Goal: Task Accomplishment & Management: Complete application form

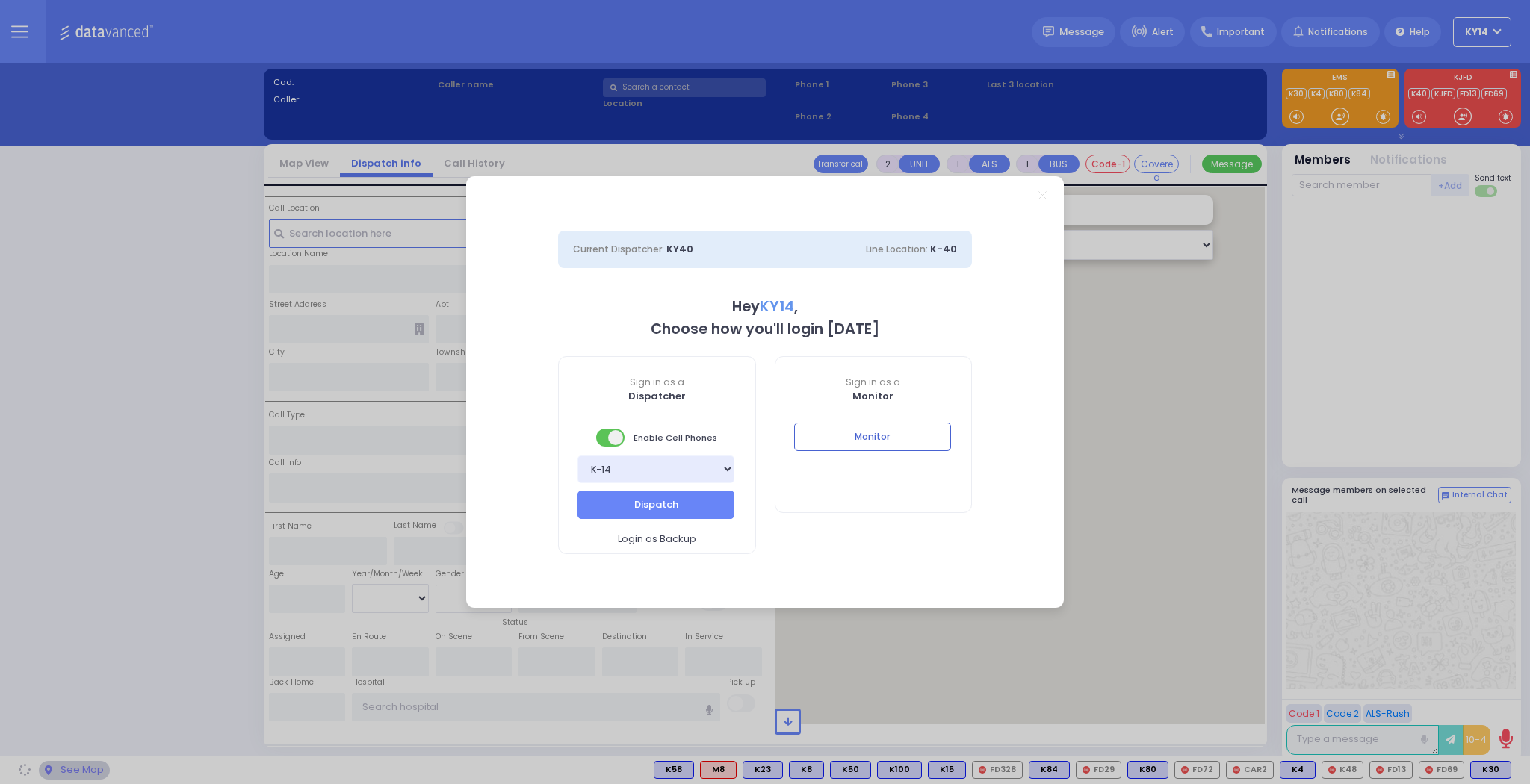
select select "2"
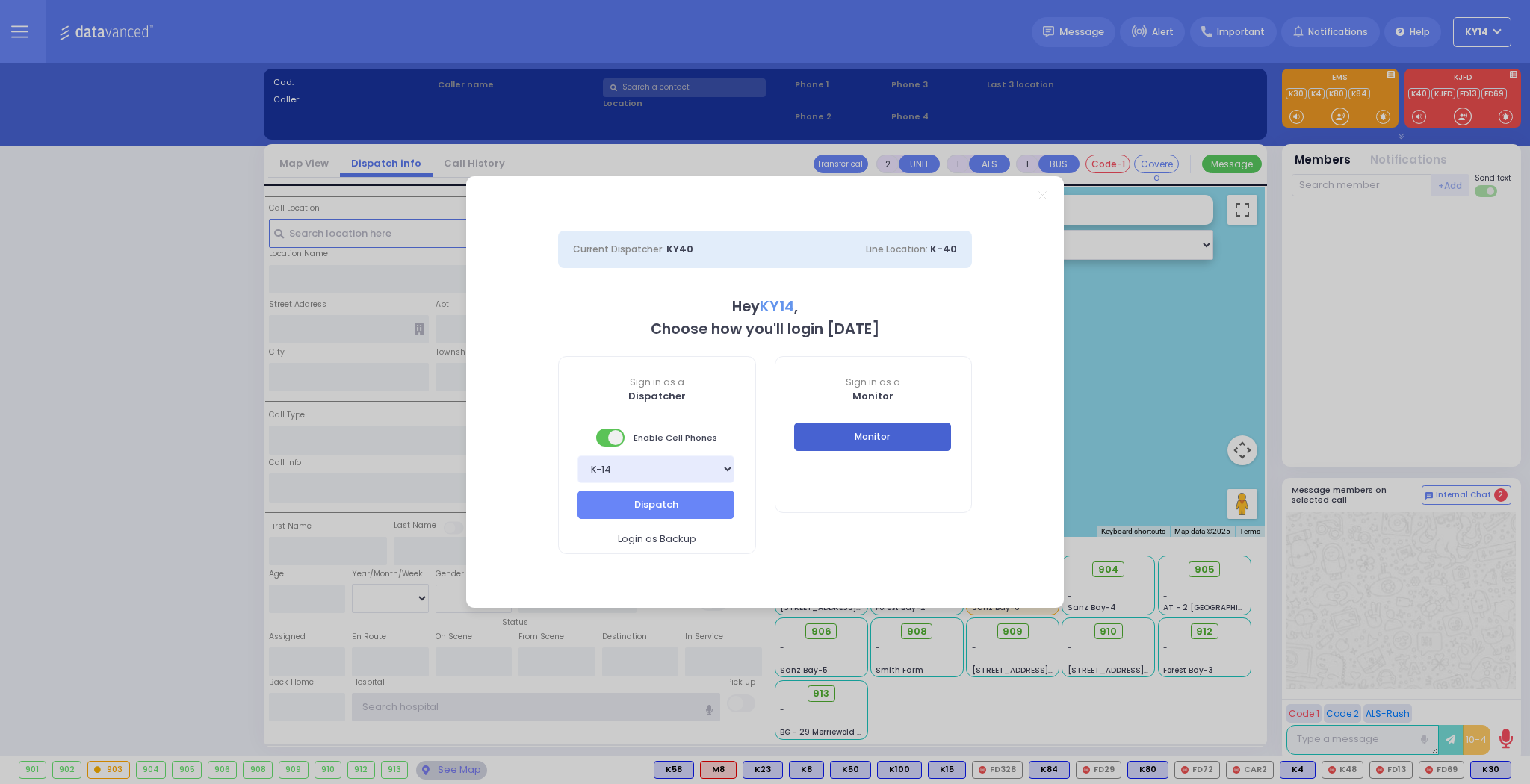
type input "ky14"
click at [856, 438] on button "Monitor" at bounding box center [872, 436] width 157 height 29
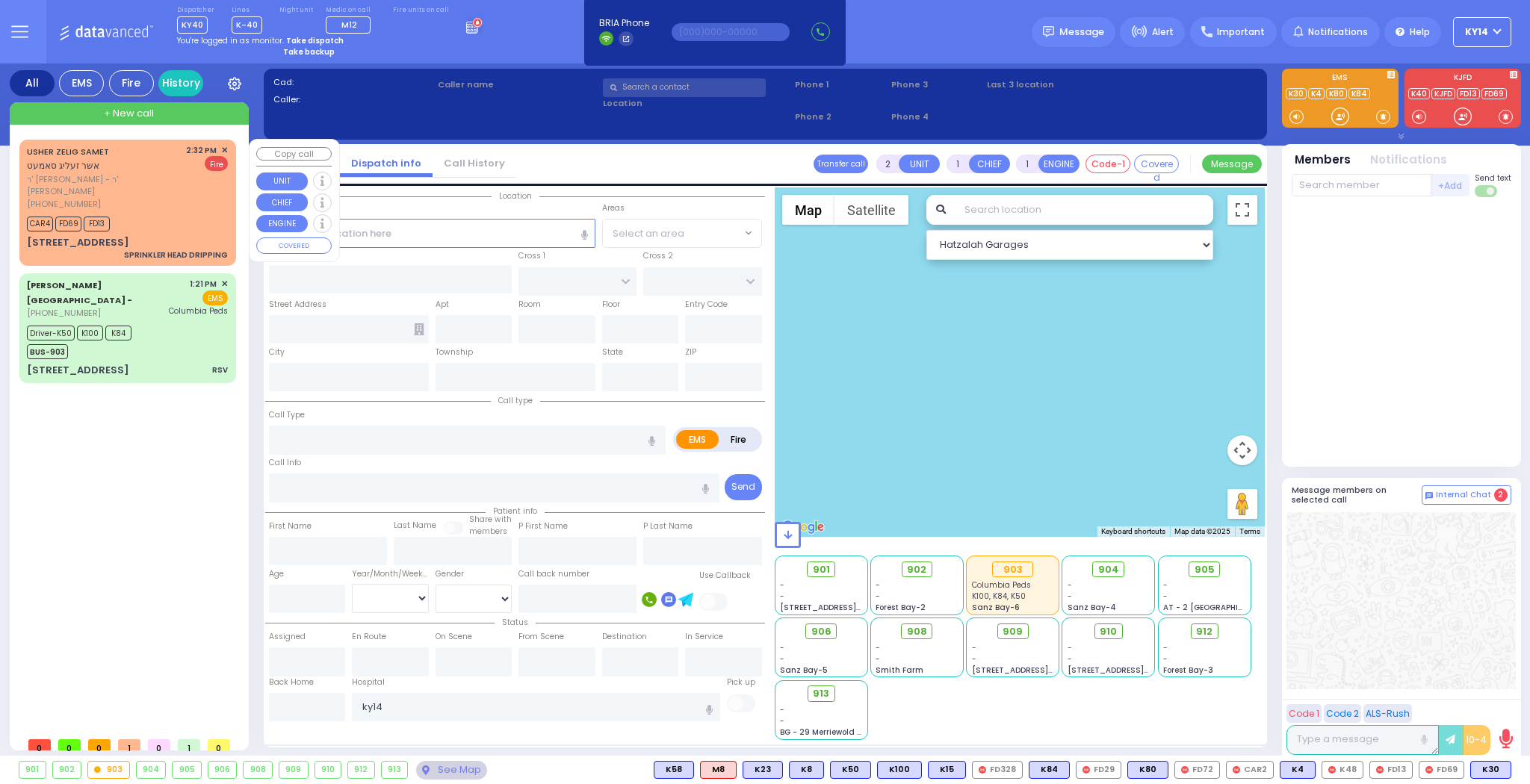
click at [156, 213] on div "CAR4 FD69 FD13" at bounding box center [127, 222] width 201 height 19
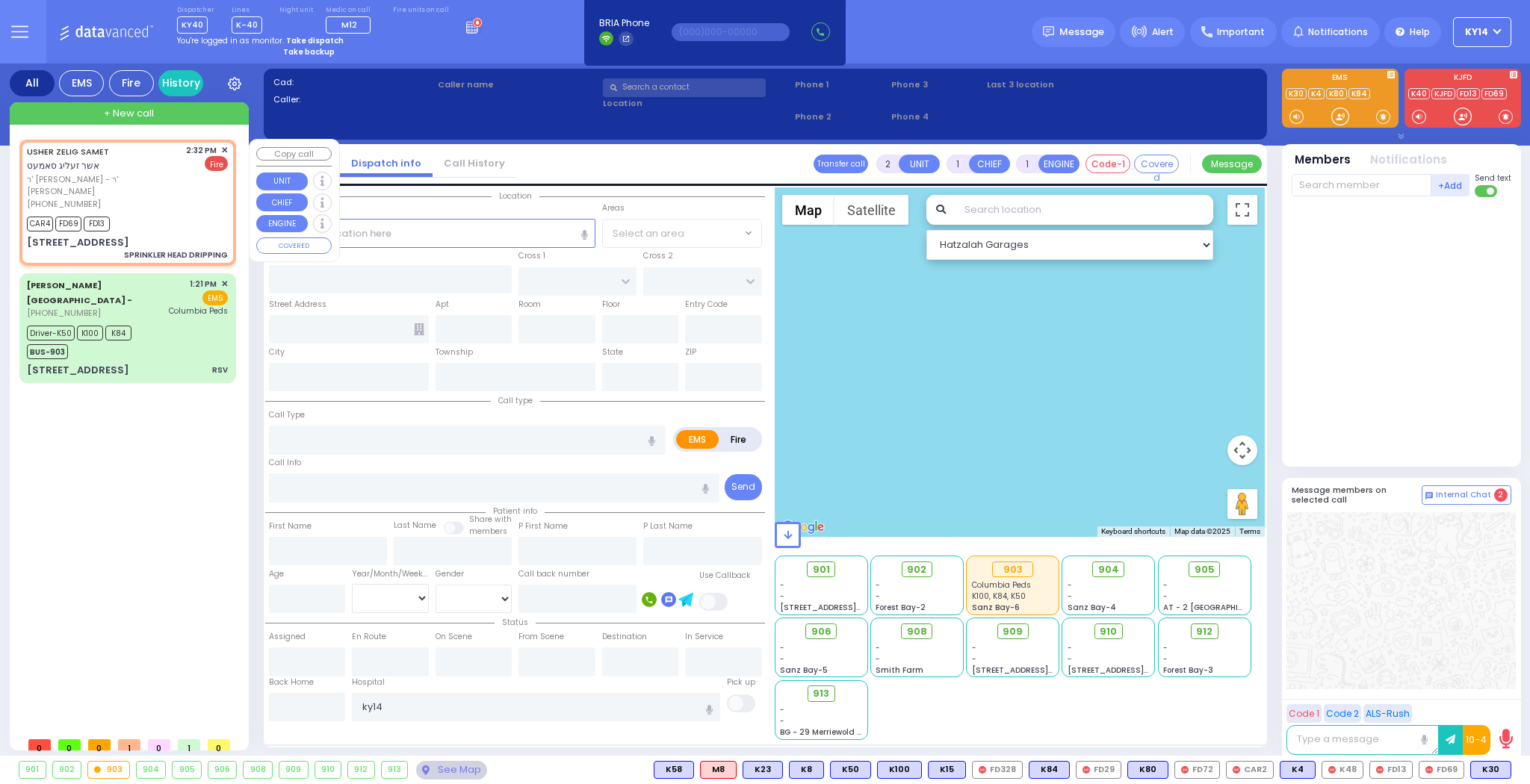
select select
type input "SPRINKLER HEAD DRIPPING"
radio input "false"
radio input "true"
type input "USHER ZELIG"
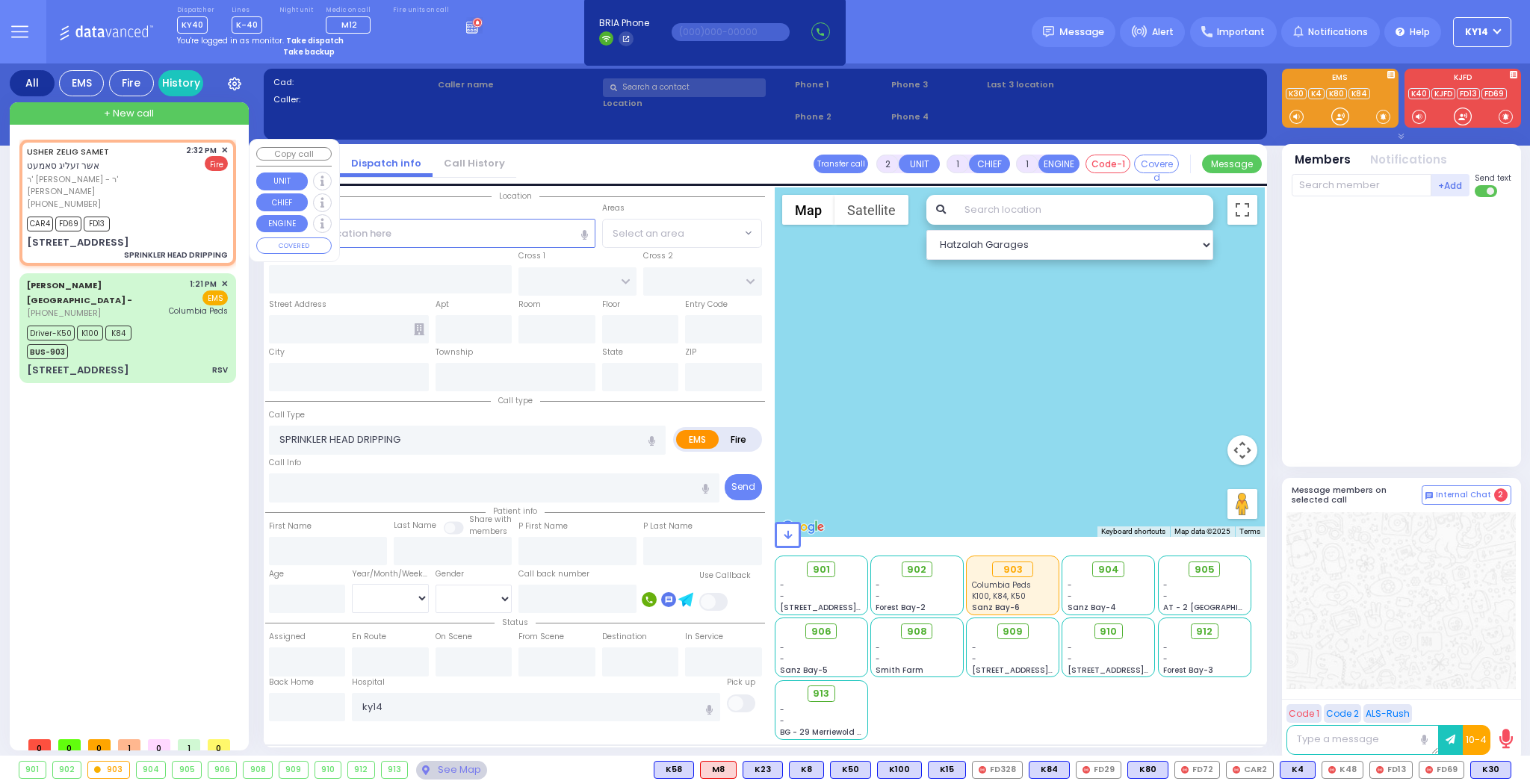
type input "SAMET"
select select
type input "14:32"
type input "14:33"
type input "GETZIL BERGER BLVD"
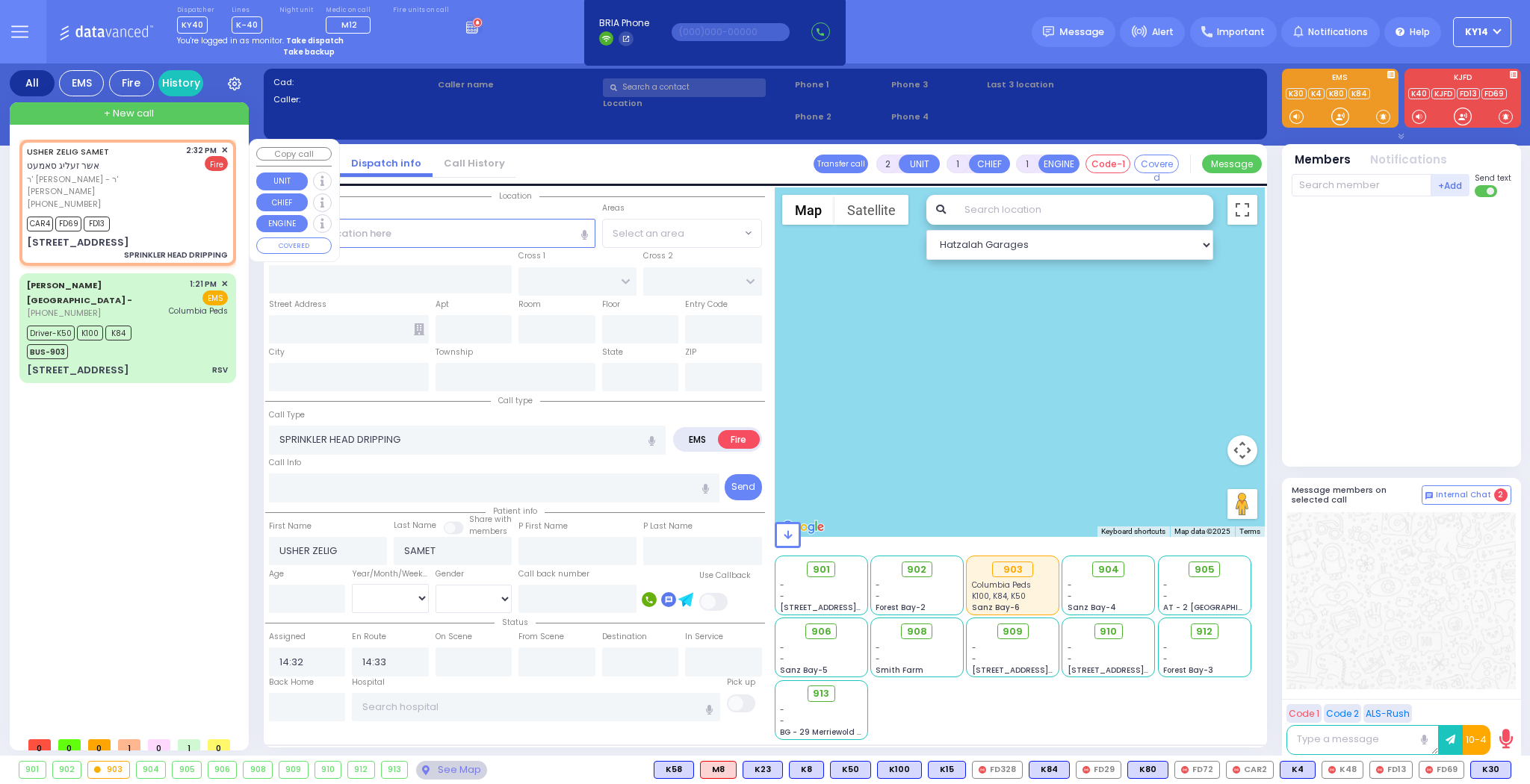
type input "KAHAN DR"
type input "6 KERESTIER CT"
type input "304"
type input "[PERSON_NAME]"
type input "[US_STATE]"
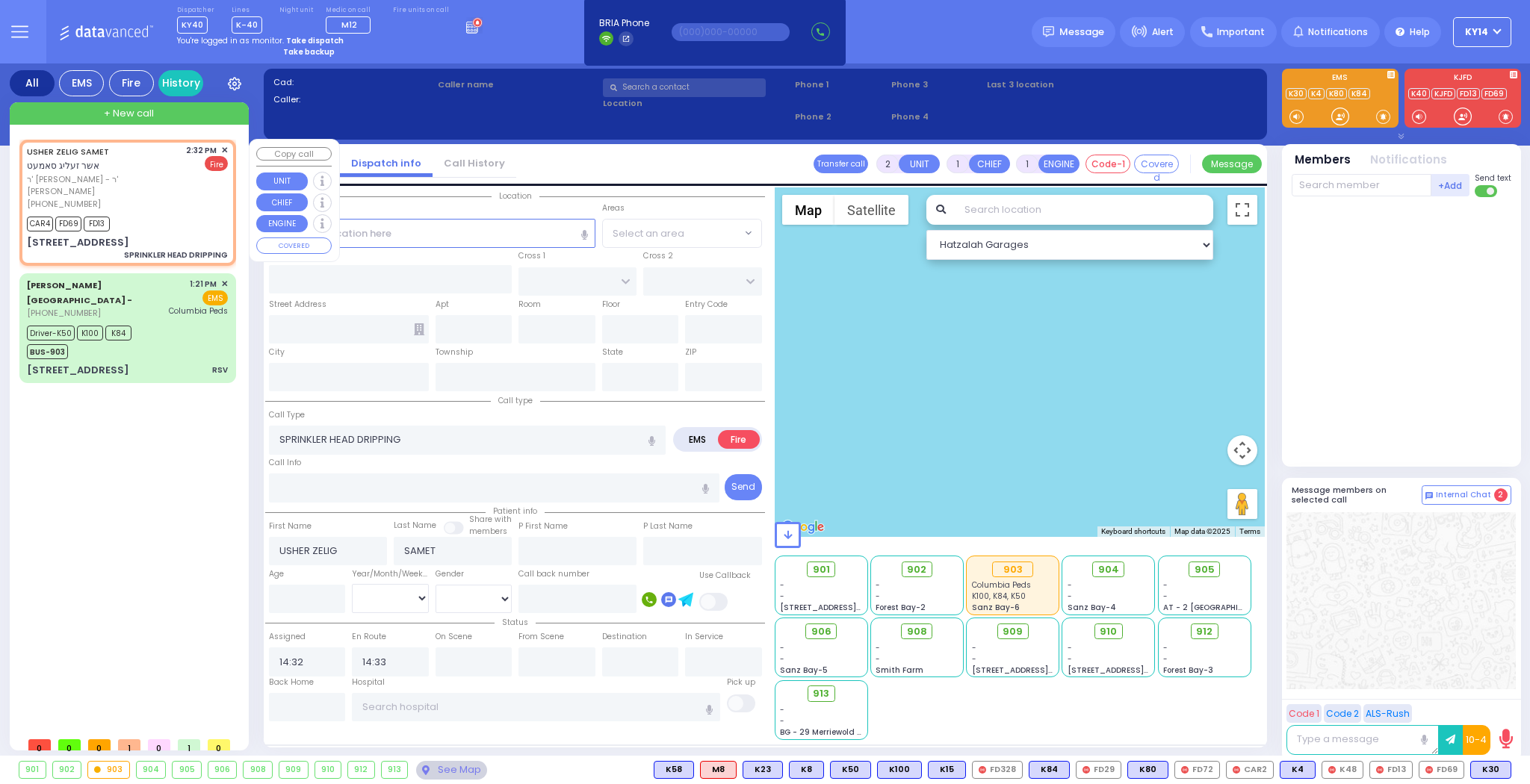
type input "10950"
select select "SECTION 4"
select select "Hatzalah Garages"
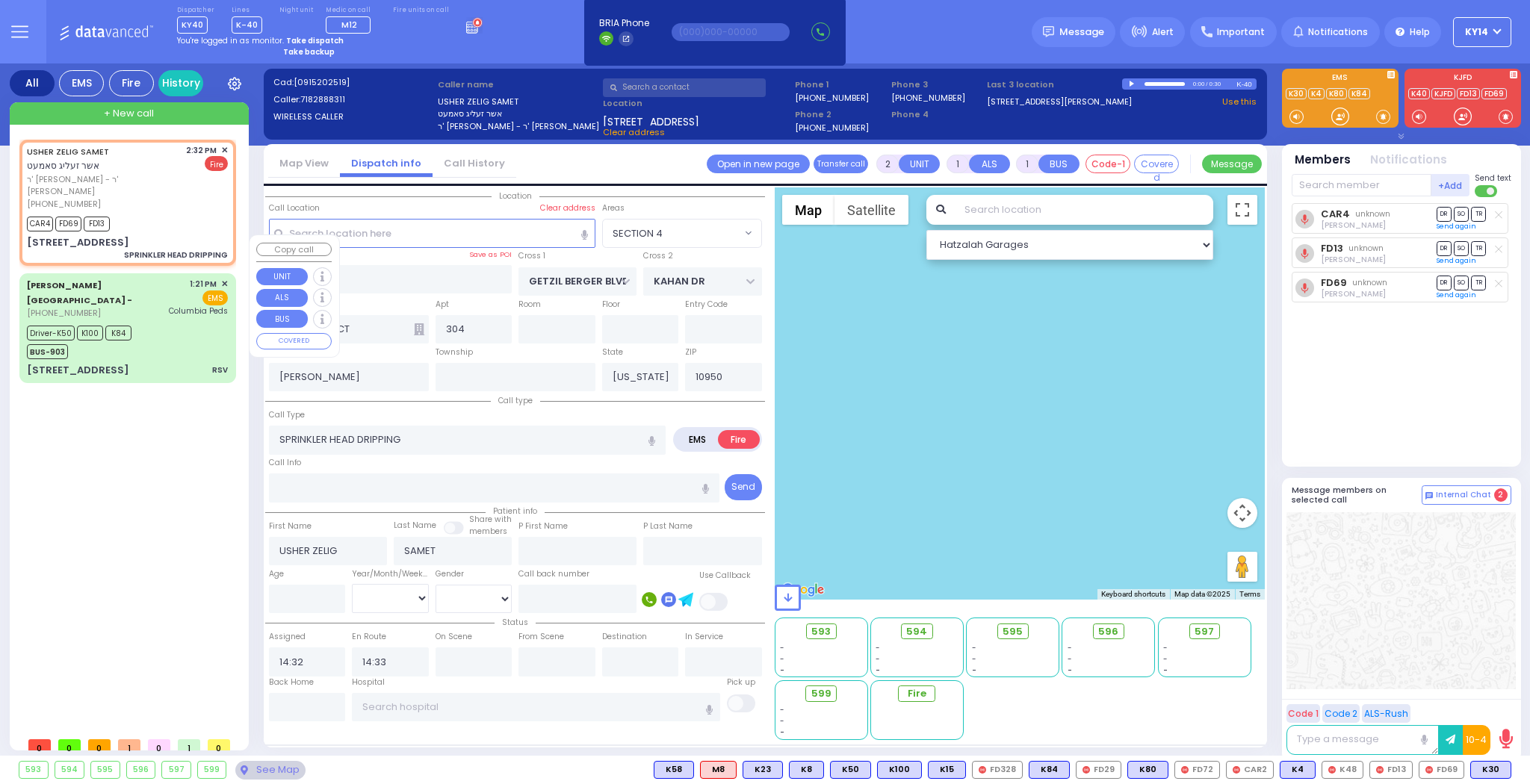
click at [145, 322] on div "Driver-K50 K100 K84 BUS-903" at bounding box center [127, 341] width 201 height 38
type input "6"
select select
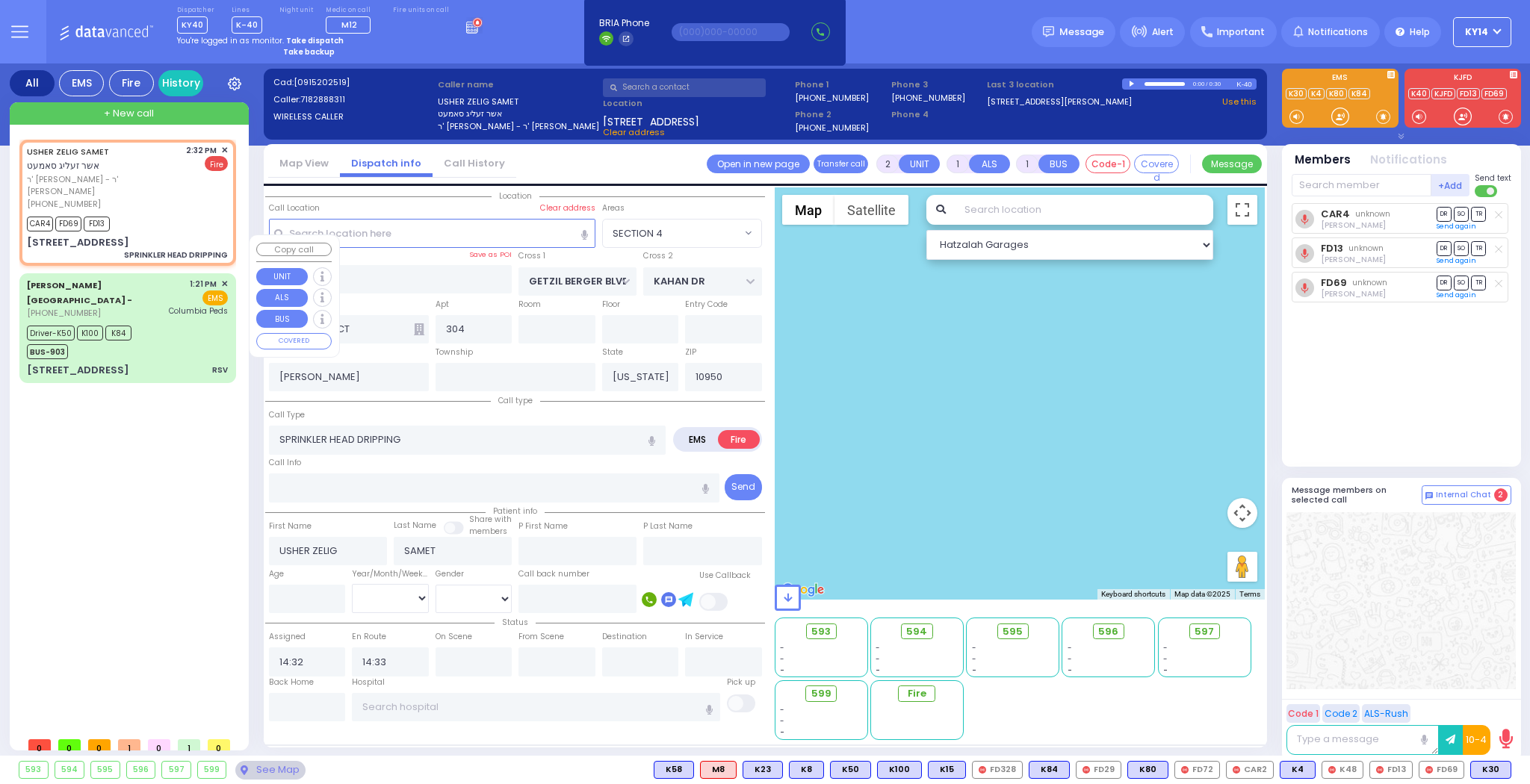
type input "RSV"
radio input "true"
type input "[PERSON_NAME]"
type input "1"
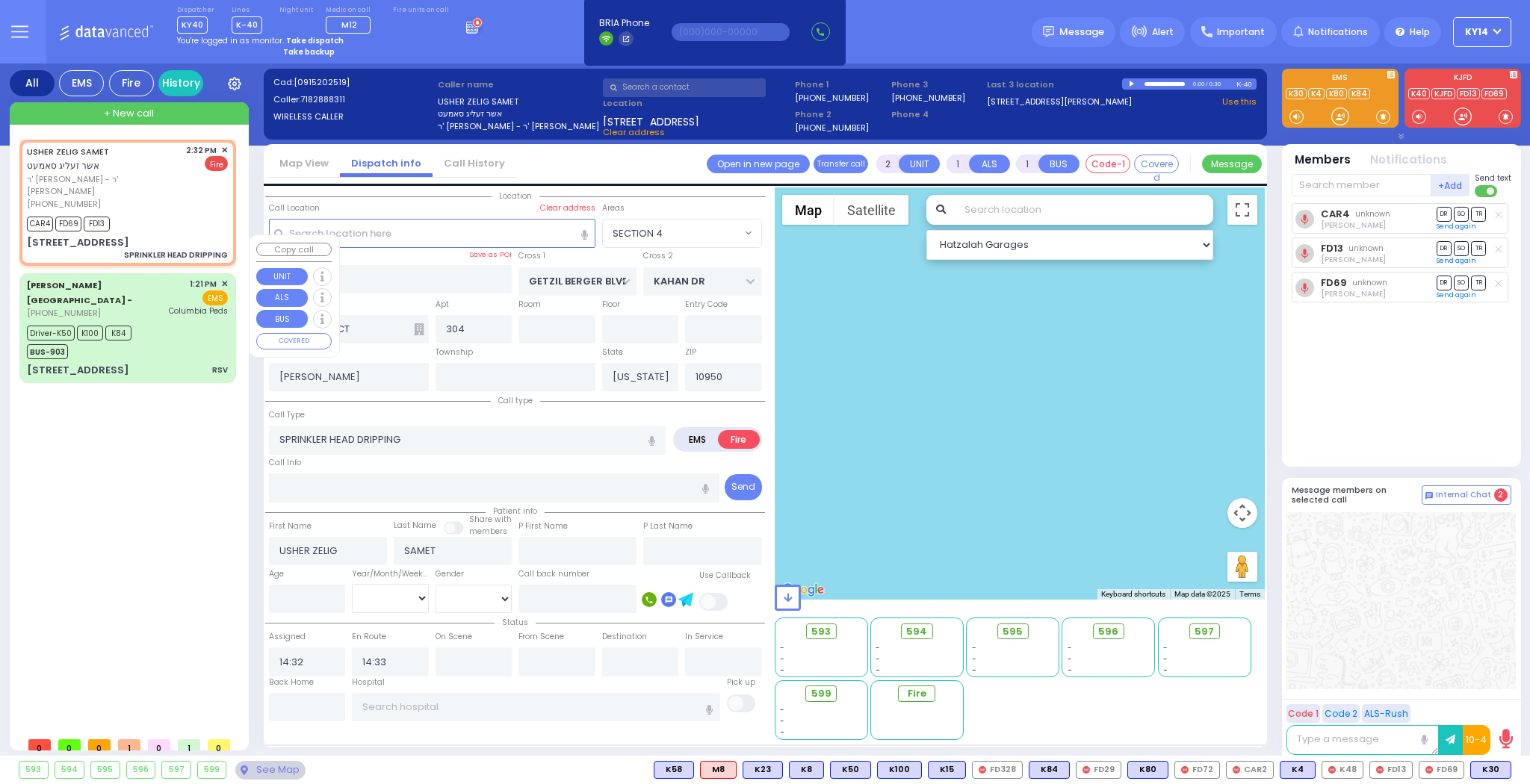
select select "Month"
select select "[DEMOGRAPHIC_DATA]"
type input "13:21"
type input "13:24"
type input "13:25"
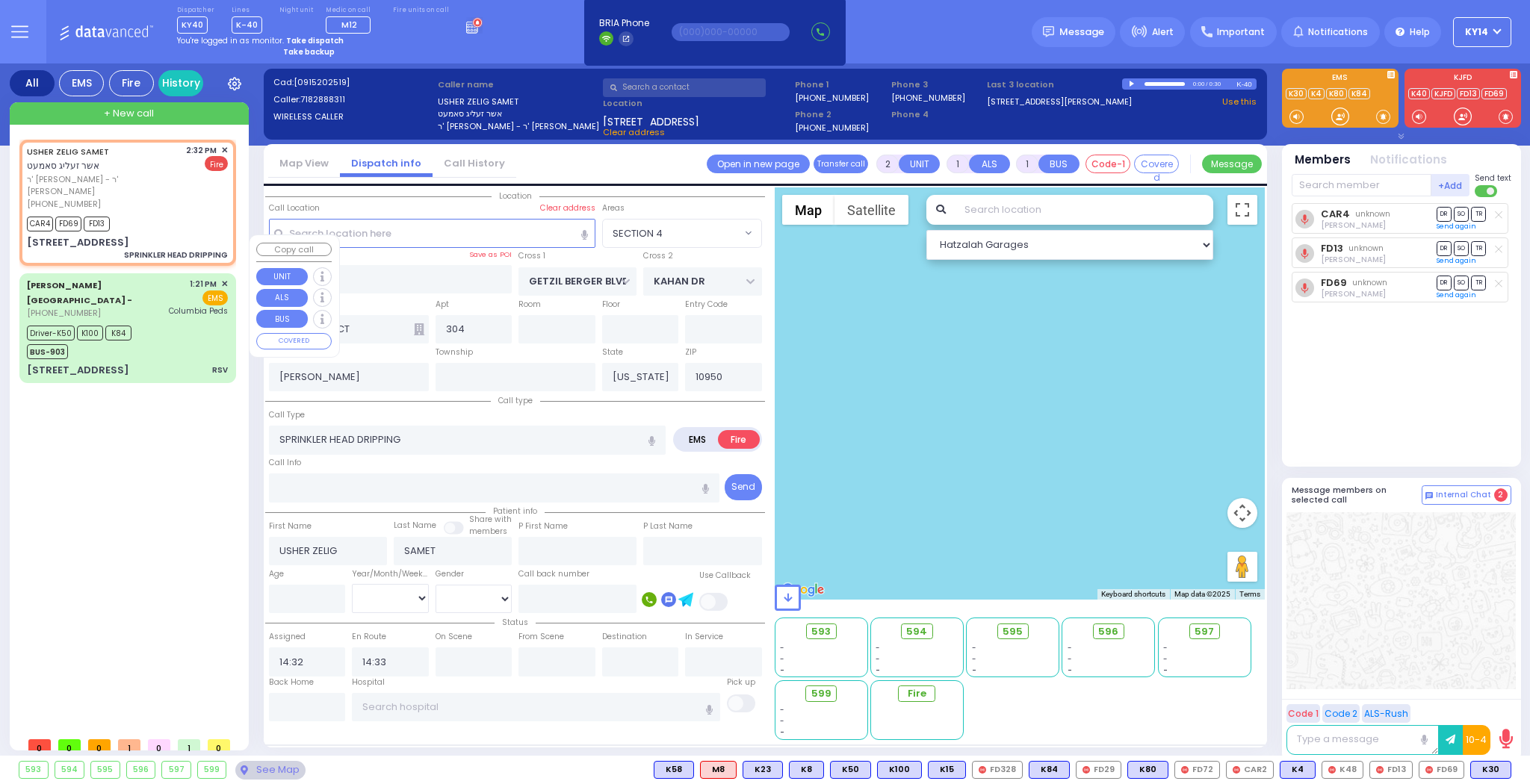
type input "13:42"
type input "14:31"
type input "[GEOGRAPHIC_DATA]"
select select "Hatzalah Garages"
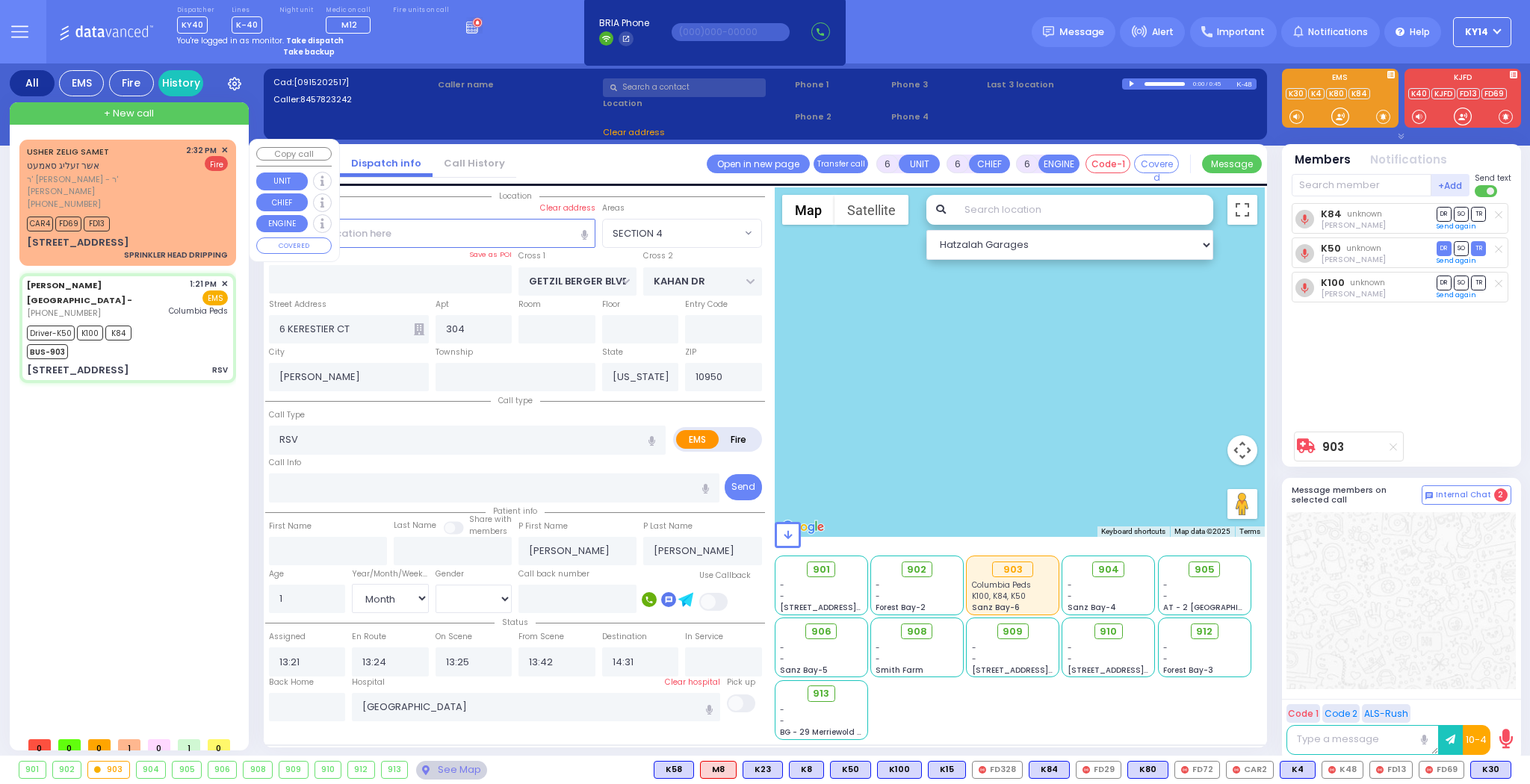
type input "[STREET_ADDRESS]"
type input "9"
type input "Arncliffe"
type input "[GEOGRAPHIC_DATA]"
type input "2205"
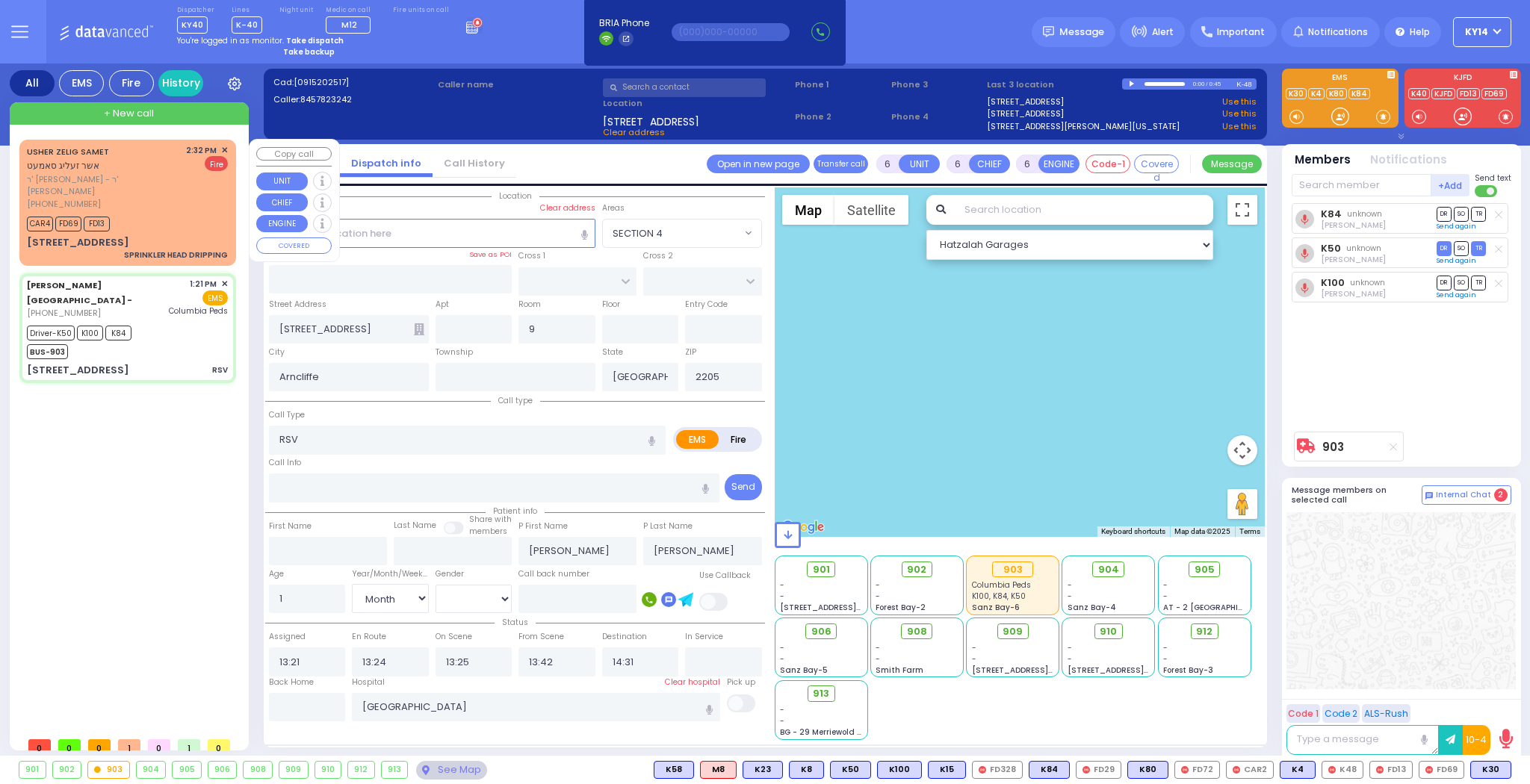
click at [163, 198] on div "[PHONE_NUMBER]" at bounding box center [104, 205] width 154 height 13
type input "2"
type input "1"
select select
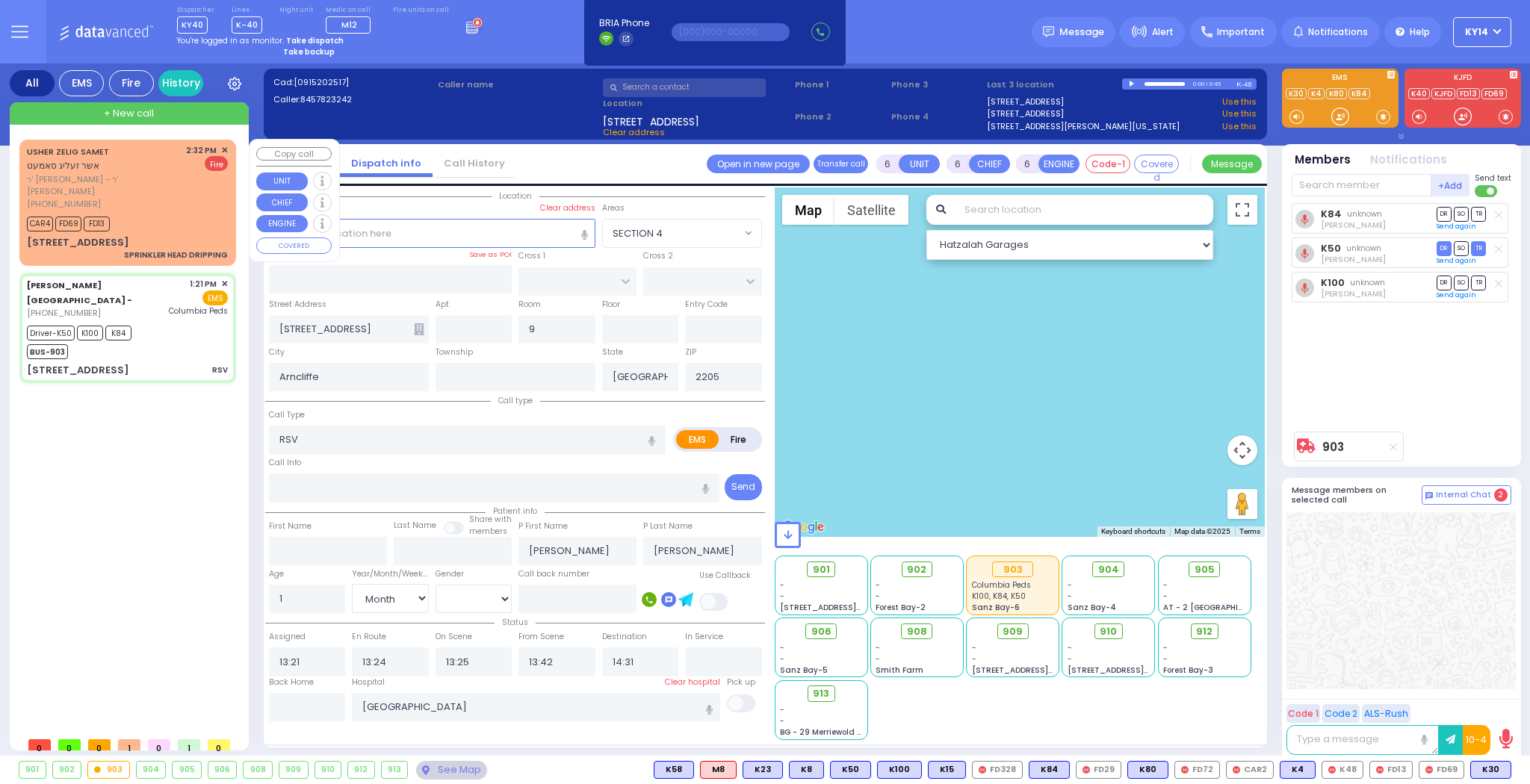
type input "SPRINKLER HEAD DRIPPING"
radio input "false"
radio input "true"
type input "USHER ZELIG"
type input "SAMET"
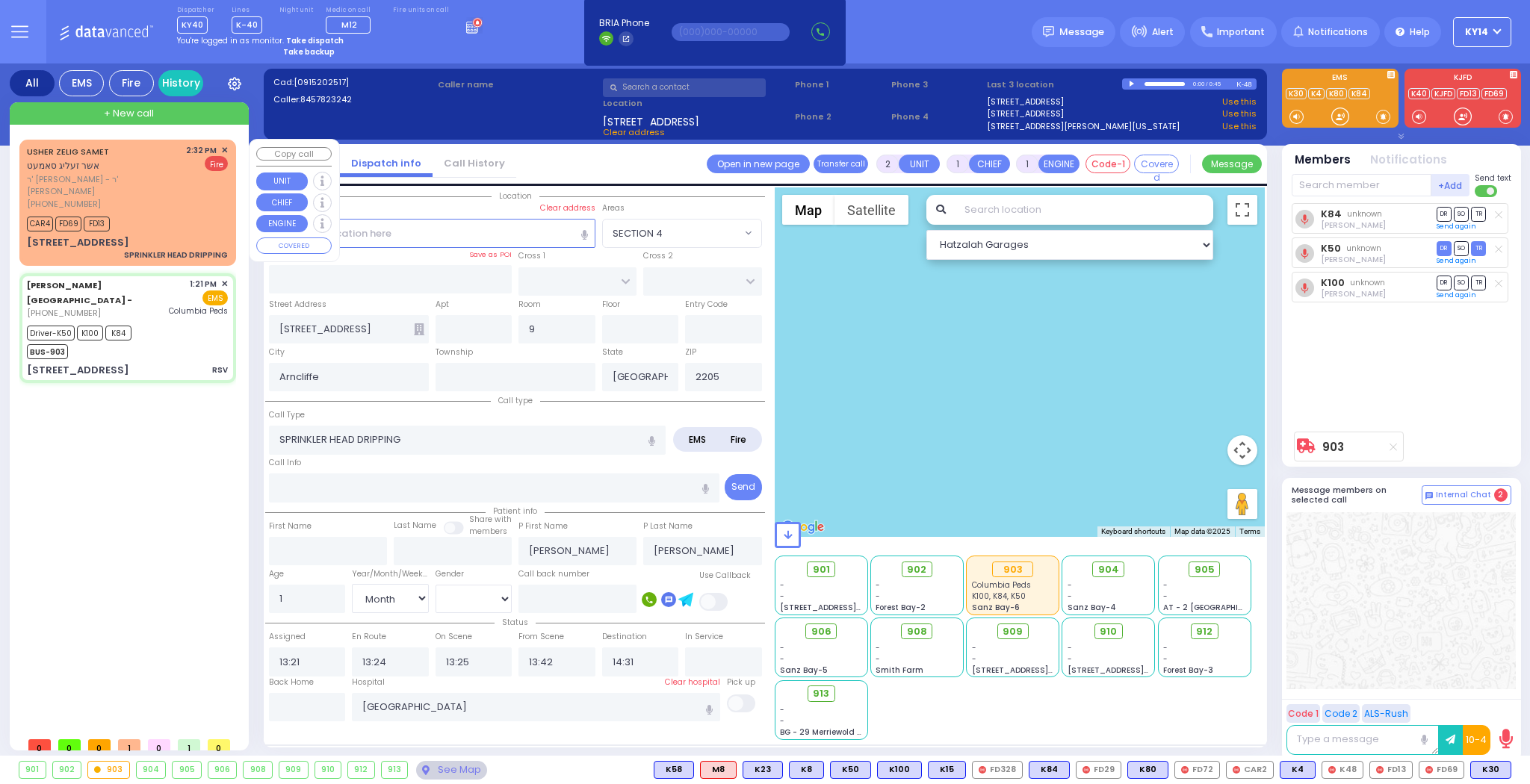
select select
type input "14:32"
type input "14:33"
select select "Hatzalah Garages"
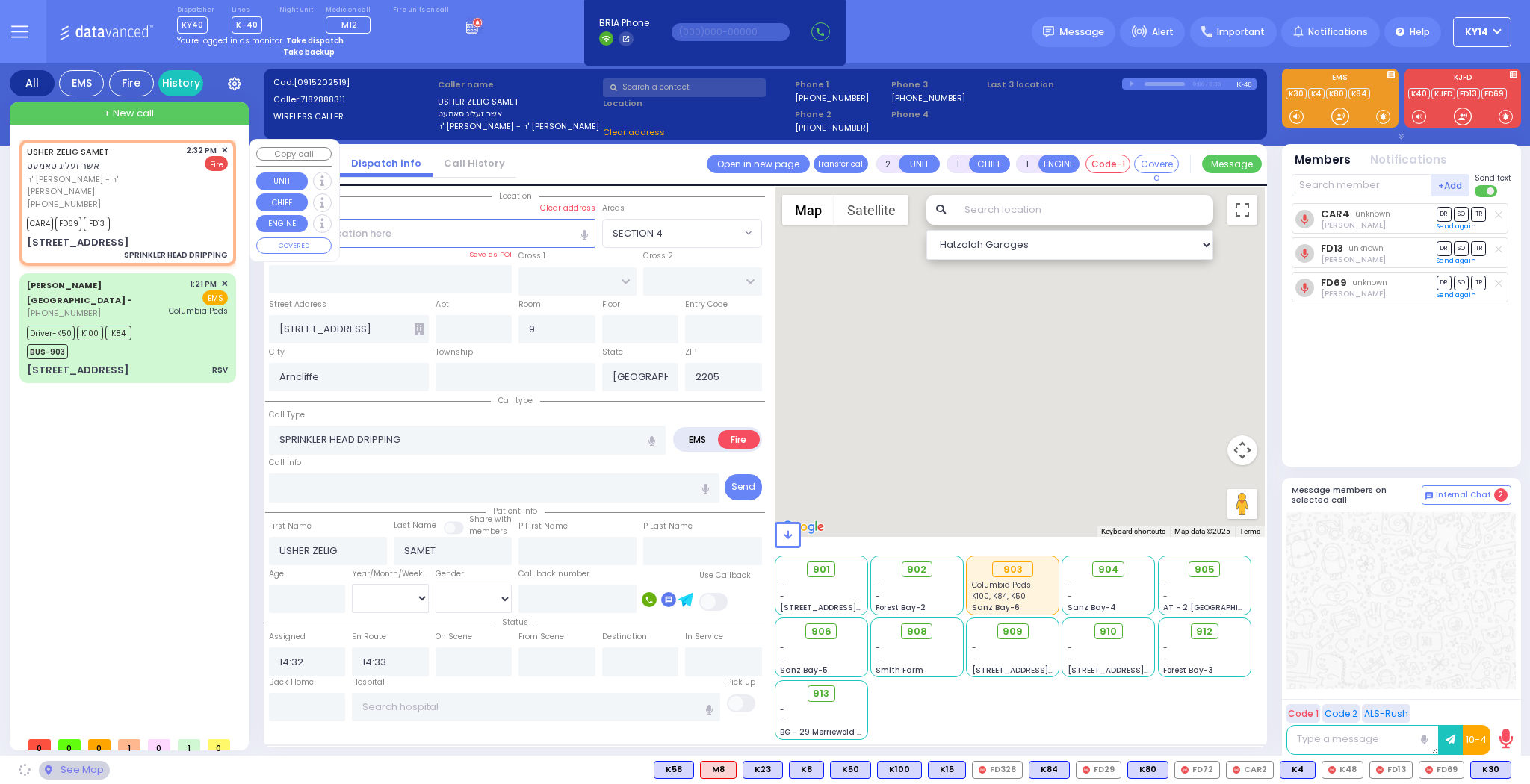
type input "GETZIL BERGER BLVD"
type input "KAHAN DR"
type input "6 KERESTIER CT"
type input "304"
type input "[PERSON_NAME]"
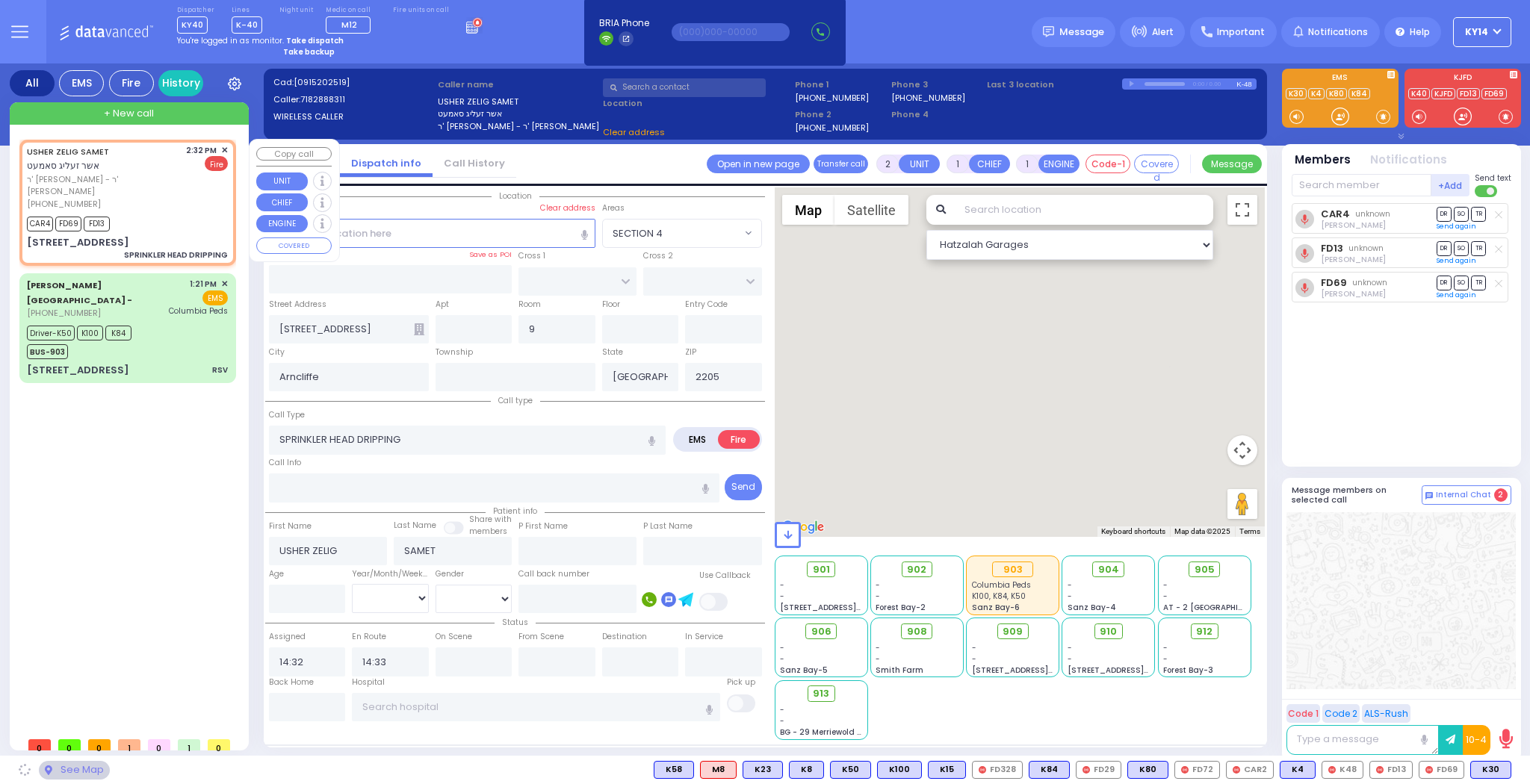
type input "[US_STATE]"
type input "10950"
select select "SECTION 4"
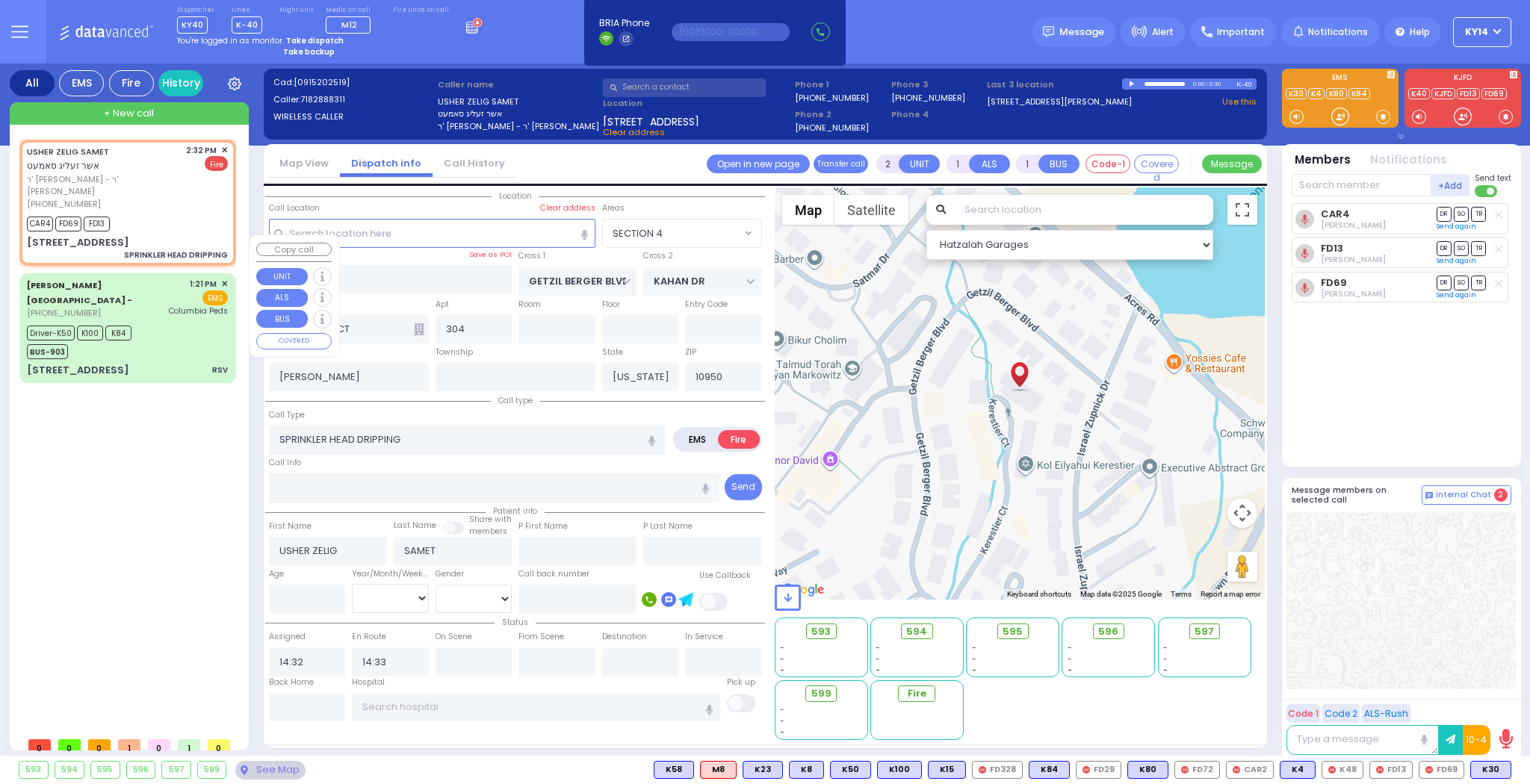
click at [155, 278] on div "[PERSON_NAME][GEOGRAPHIC_DATA] - [PHONE_NUMBER] 1:21 PM ✕ EMS Driver-K50 K84" at bounding box center [127, 328] width 211 height 104
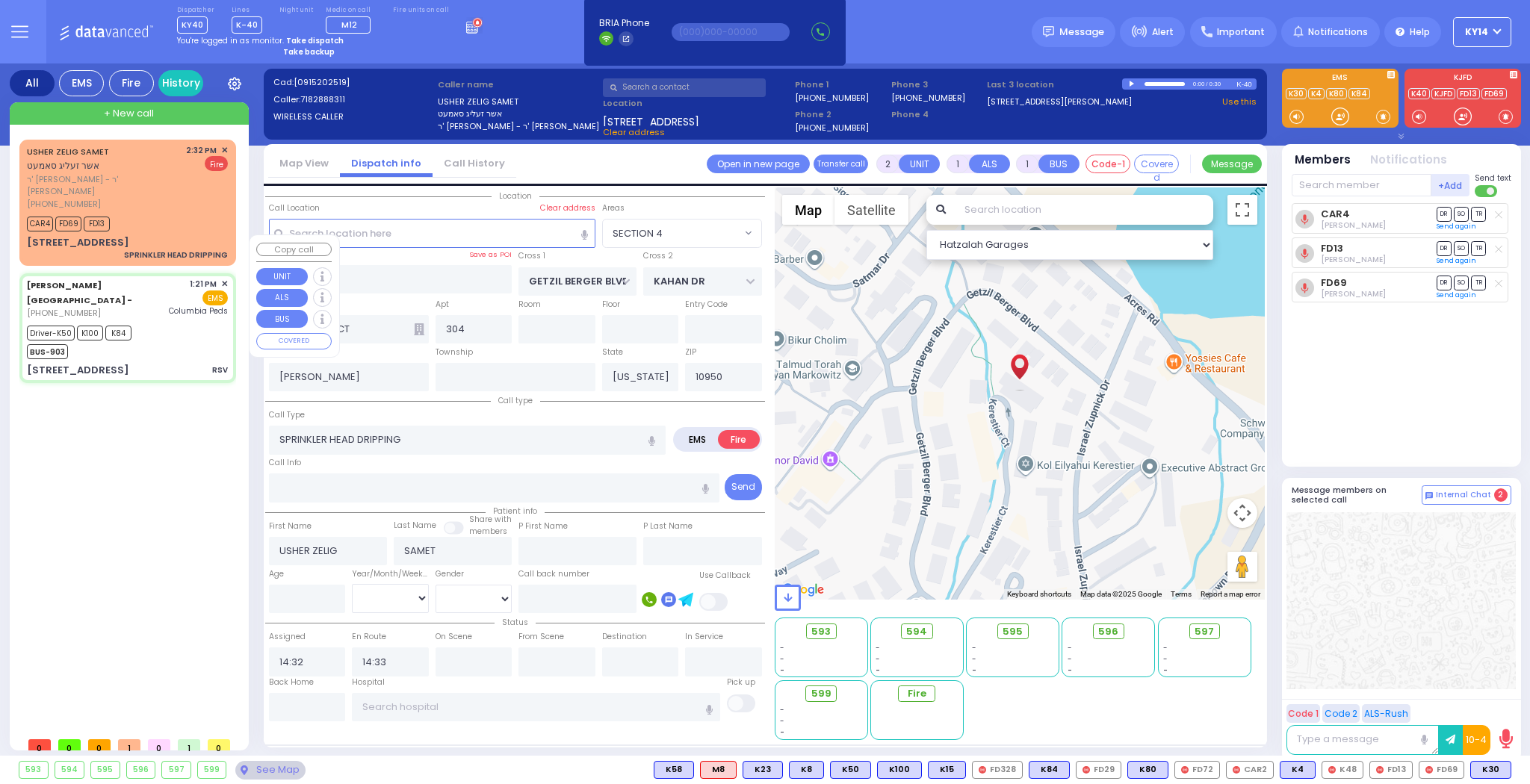
type input "6"
select select
type input "RSV"
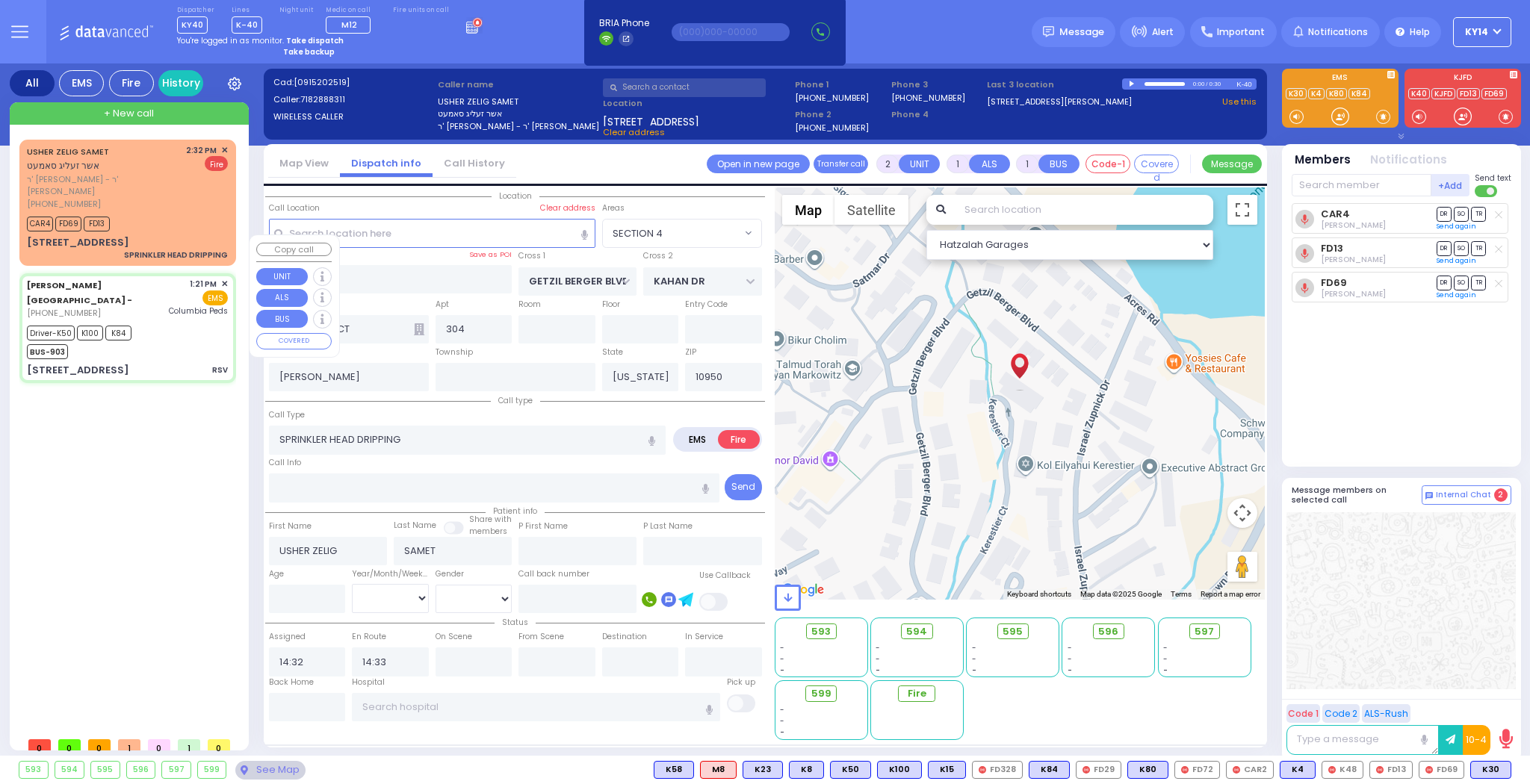
radio input "true"
type input "[PERSON_NAME]"
type input "1"
select select "Month"
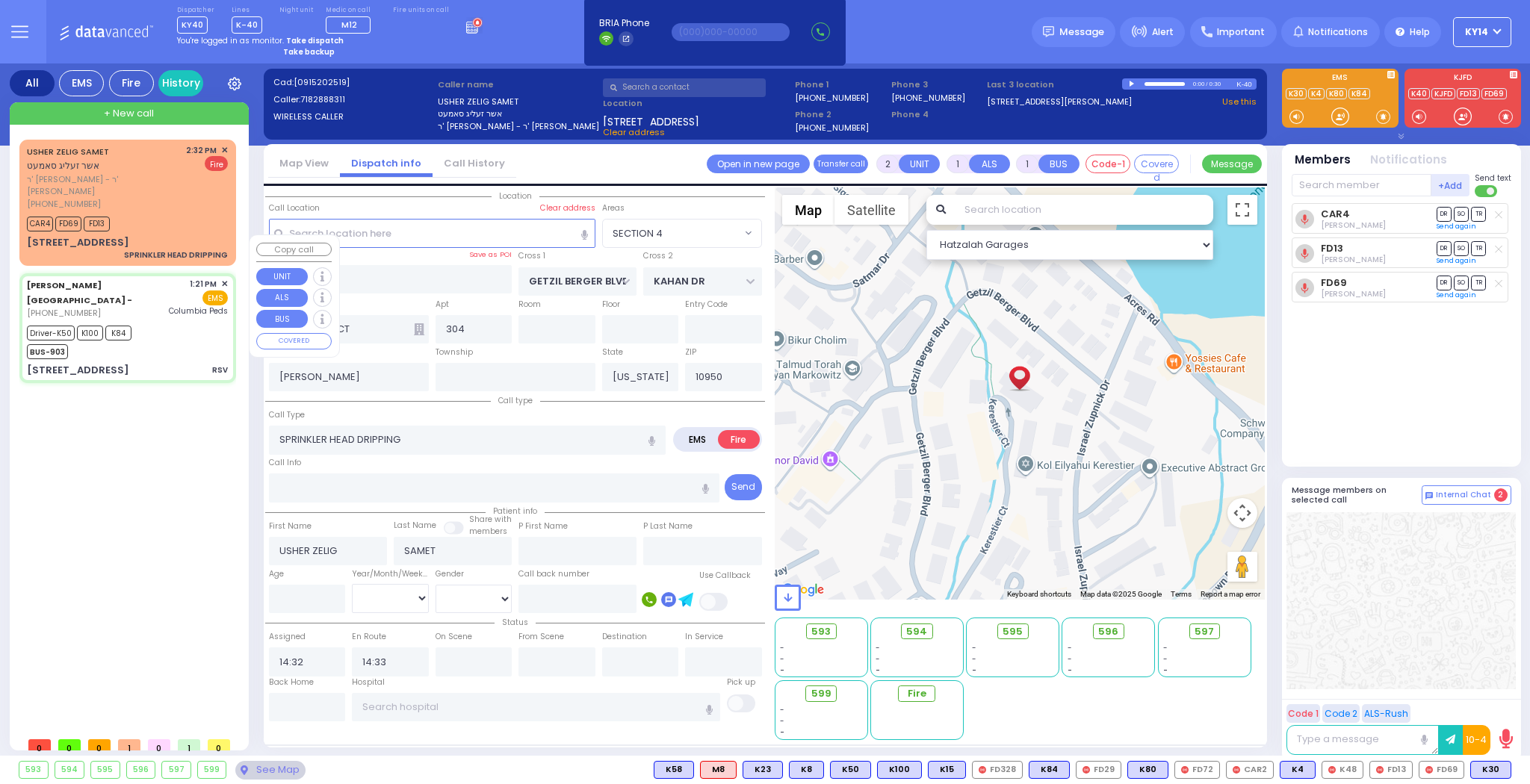
select select "[DEMOGRAPHIC_DATA]"
type input "13:21"
type input "13:24"
type input "13:25"
type input "13:42"
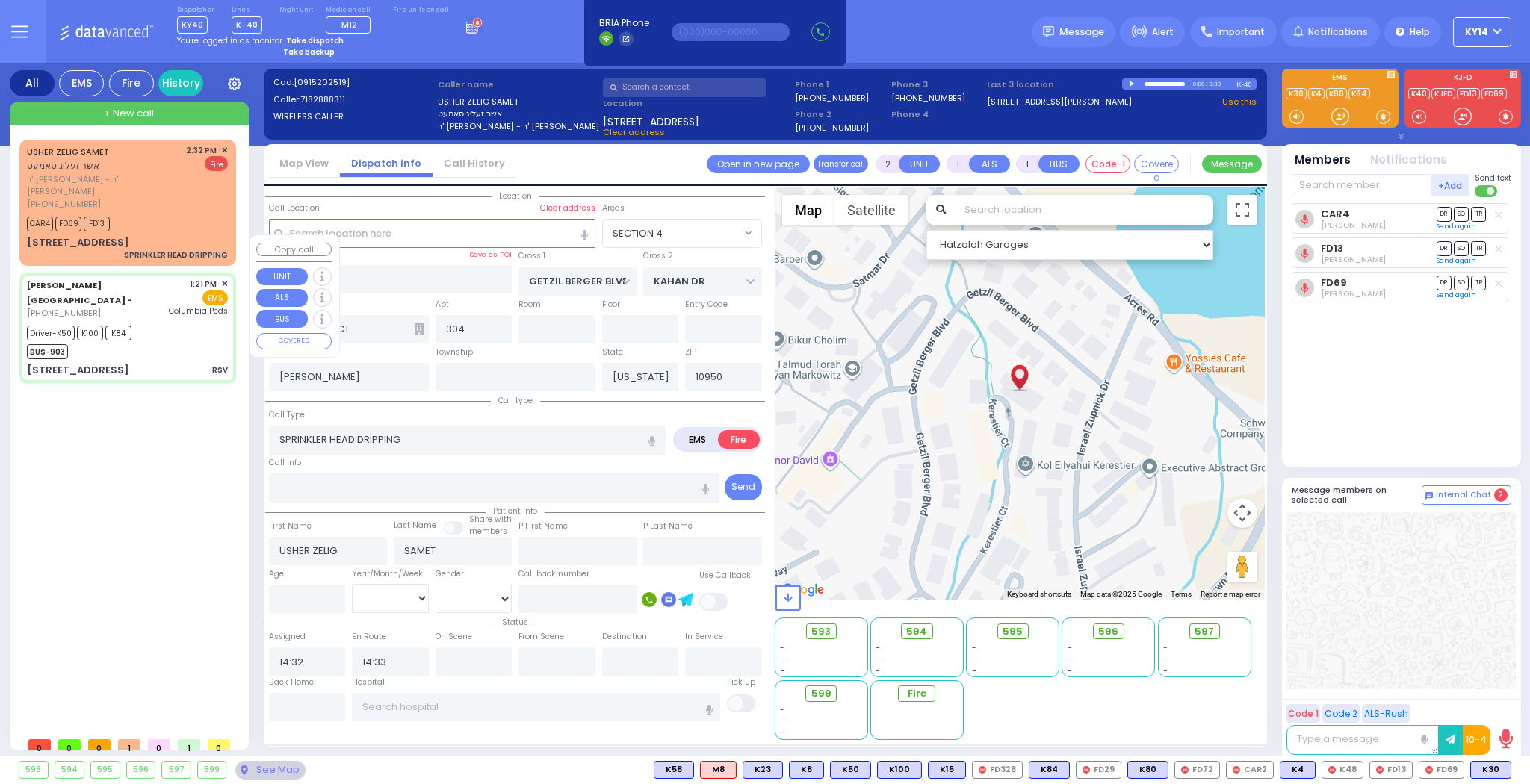
type input "14:31"
type input "[GEOGRAPHIC_DATA]"
select select "Hatzalah Garages"
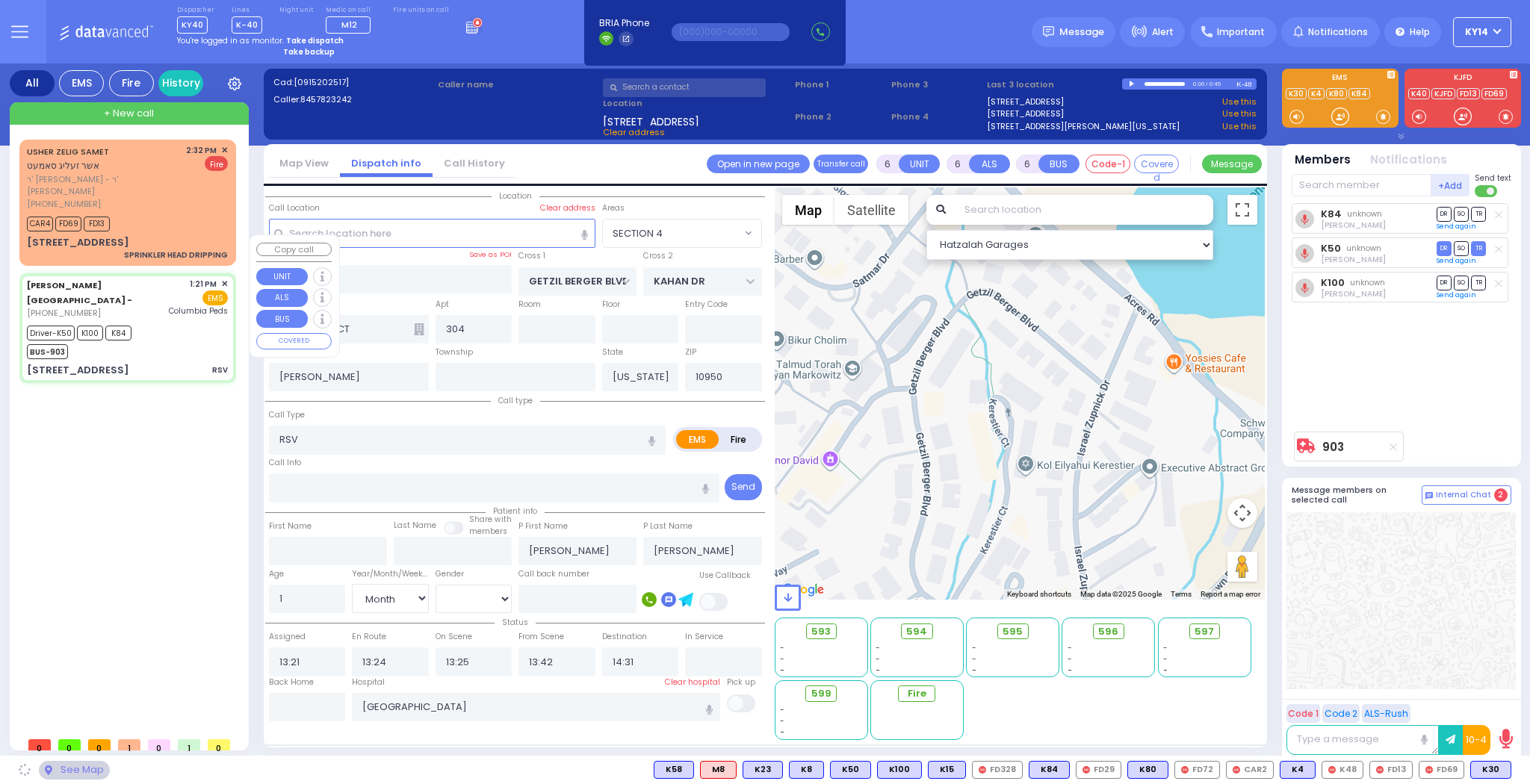
type input "[STREET_ADDRESS]"
type input "9"
type input "Arncliffe"
type input "[GEOGRAPHIC_DATA]"
type input "2205"
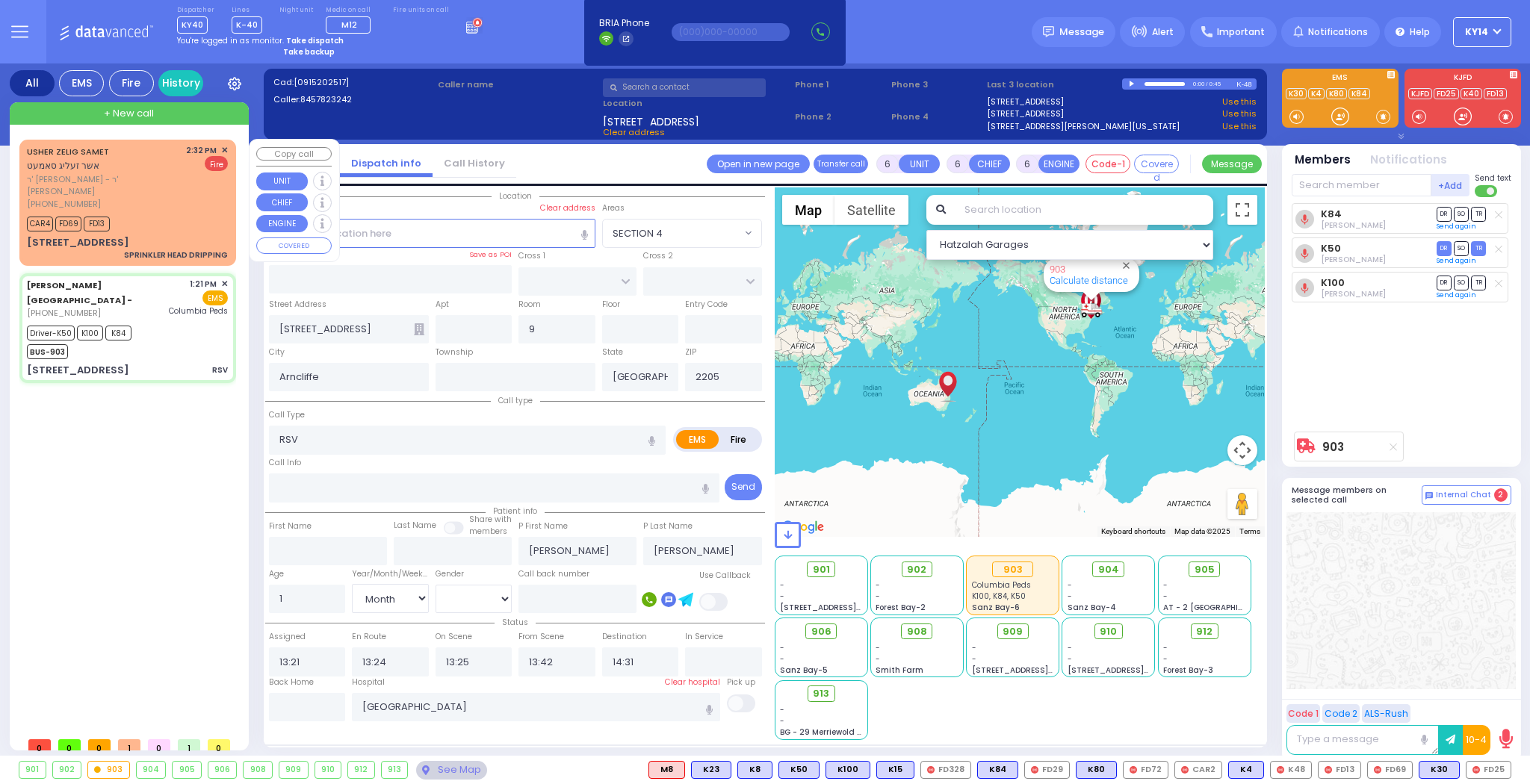
click at [162, 213] on div "CAR4 FD69 FD13" at bounding box center [127, 222] width 201 height 19
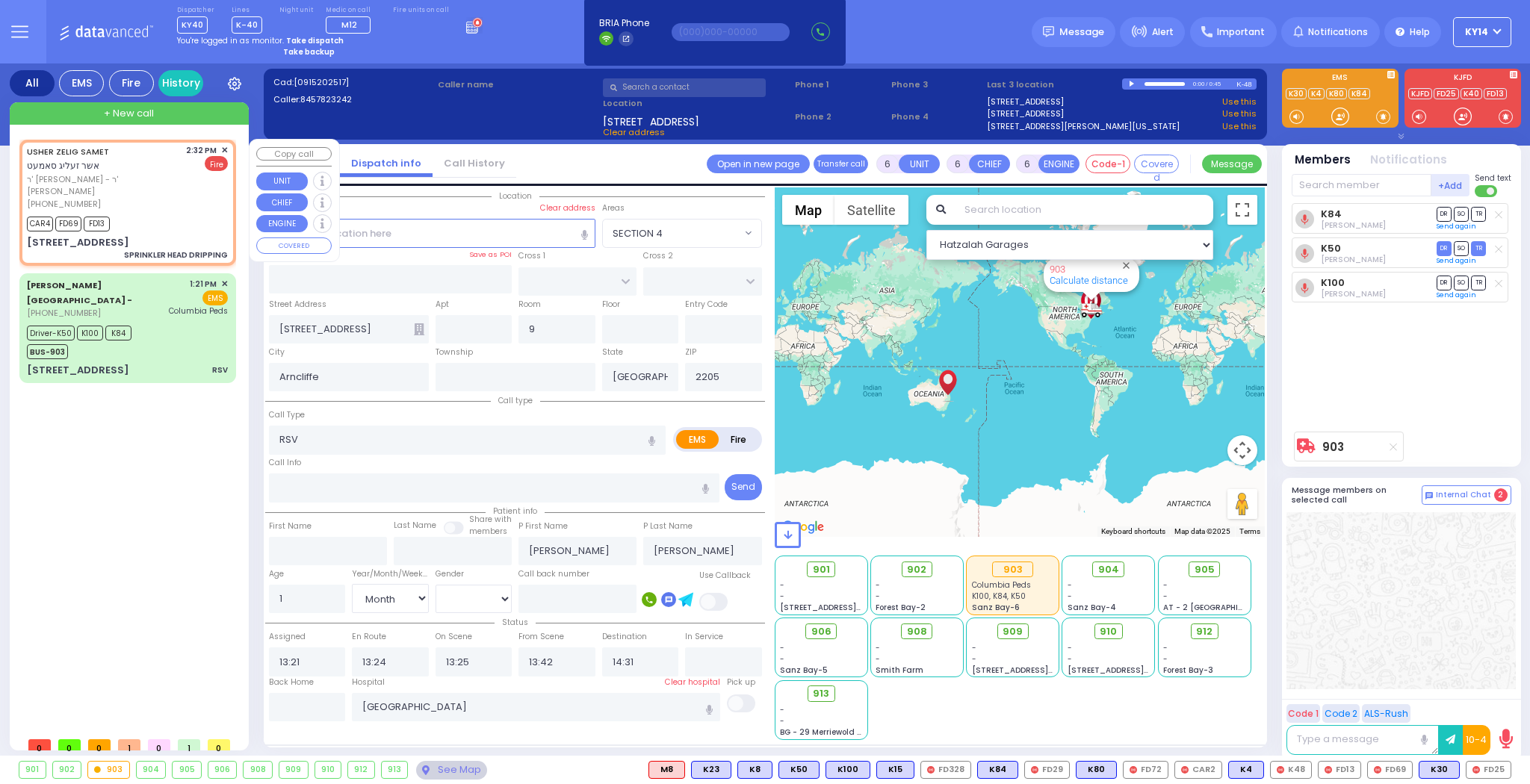
type input "2"
type input "1"
select select
type input "SPRINKLER HEAD DRIPPING"
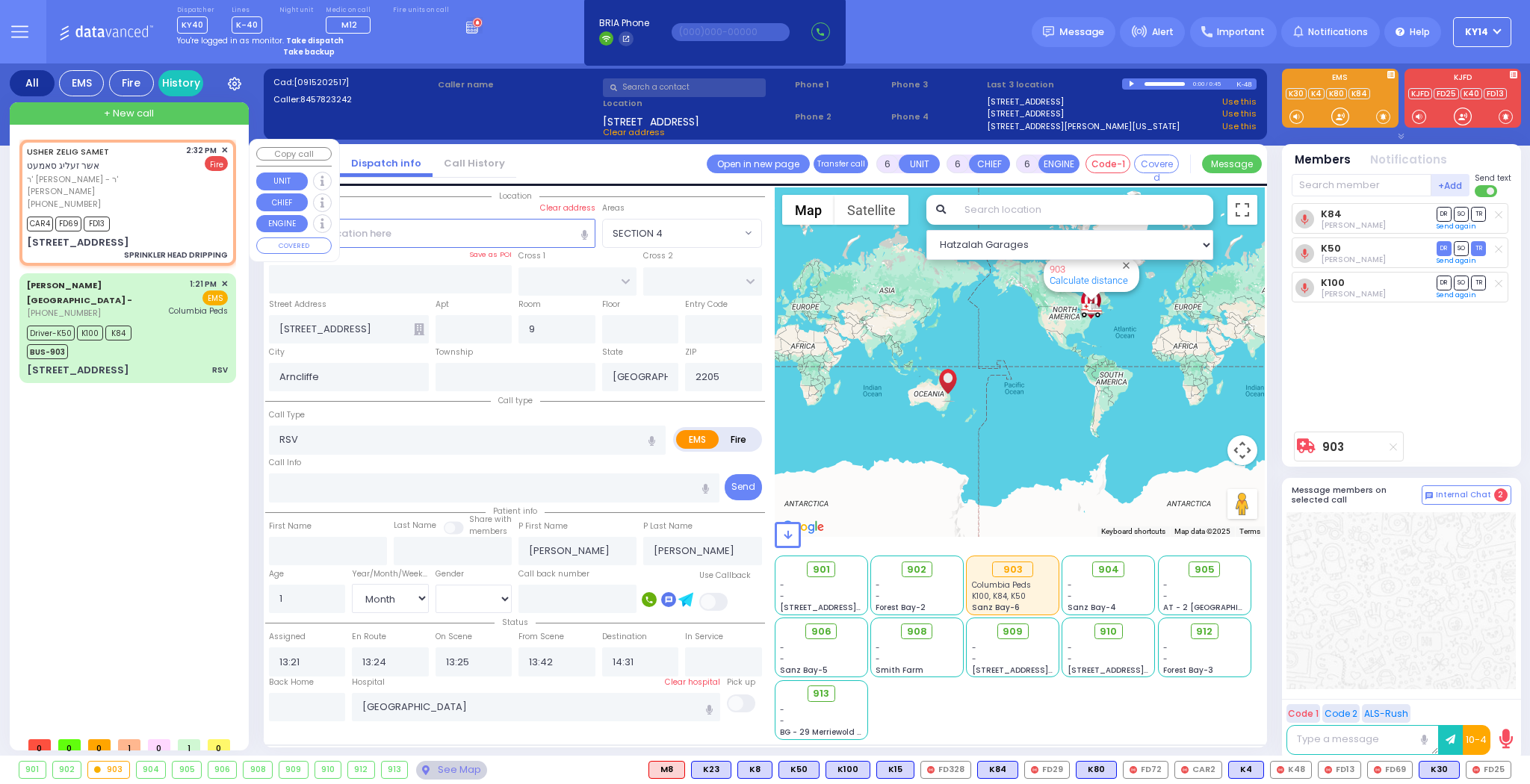
radio input "false"
radio input "true"
type input "USHER ZELIG"
type input "SAMET"
select select
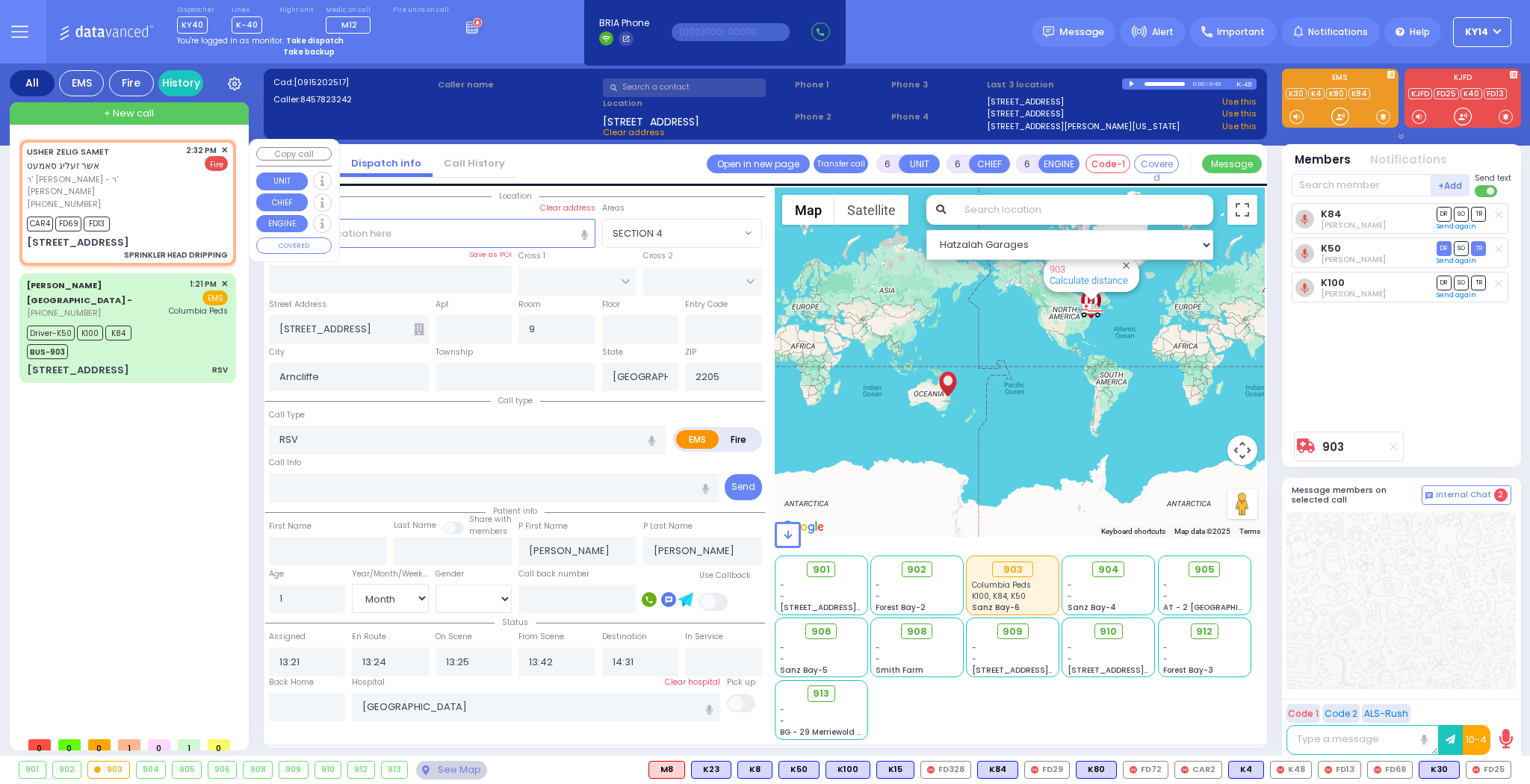
select select
type input "14:32"
type input "14:33"
type input "GETZIL BERGER BLVD"
type input "KAHAN DR"
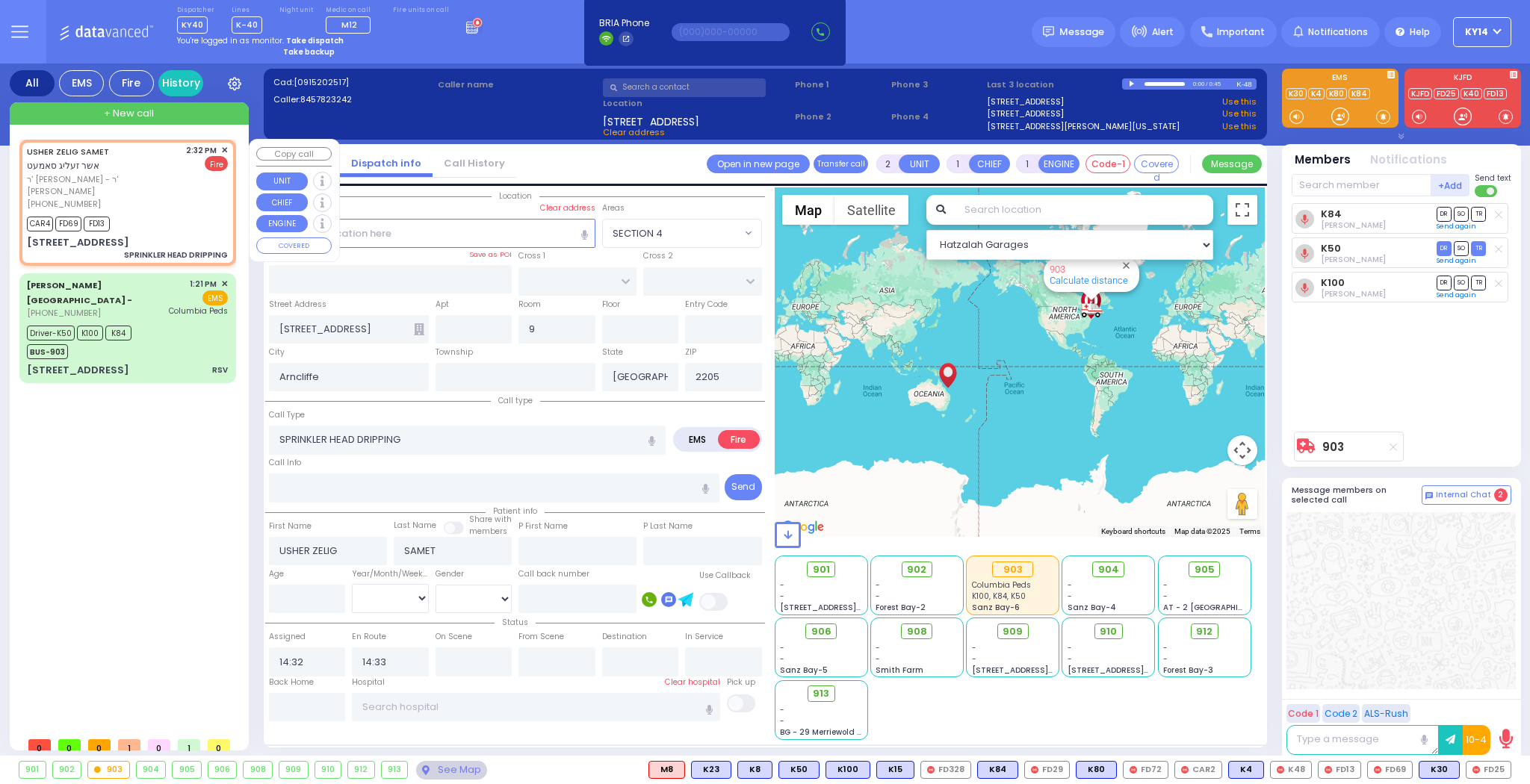
type input "6 KERESTIER CT"
type input "304"
type input "[PERSON_NAME]"
type input "[US_STATE]"
type input "10950"
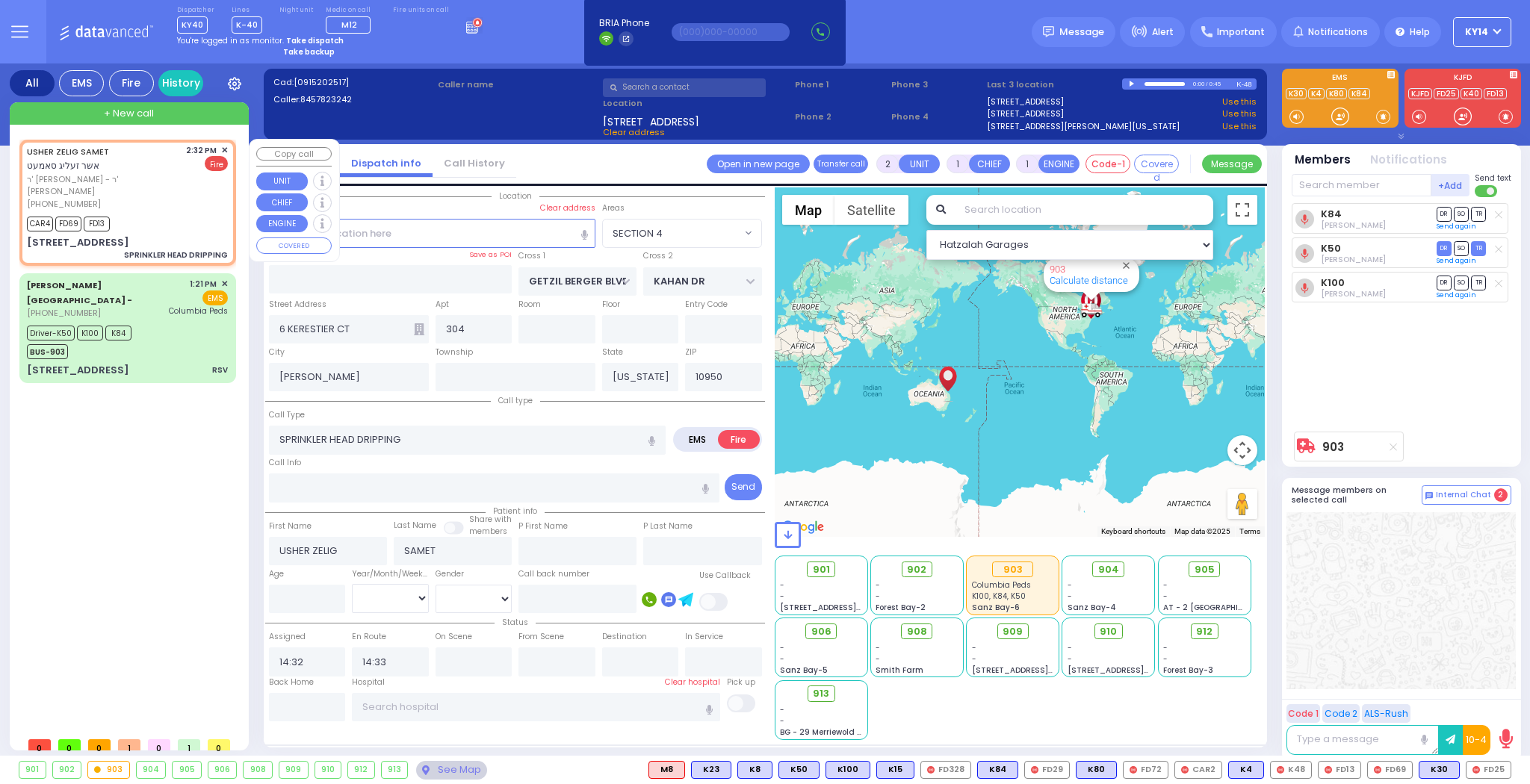
select select "Hatzalah Garages"
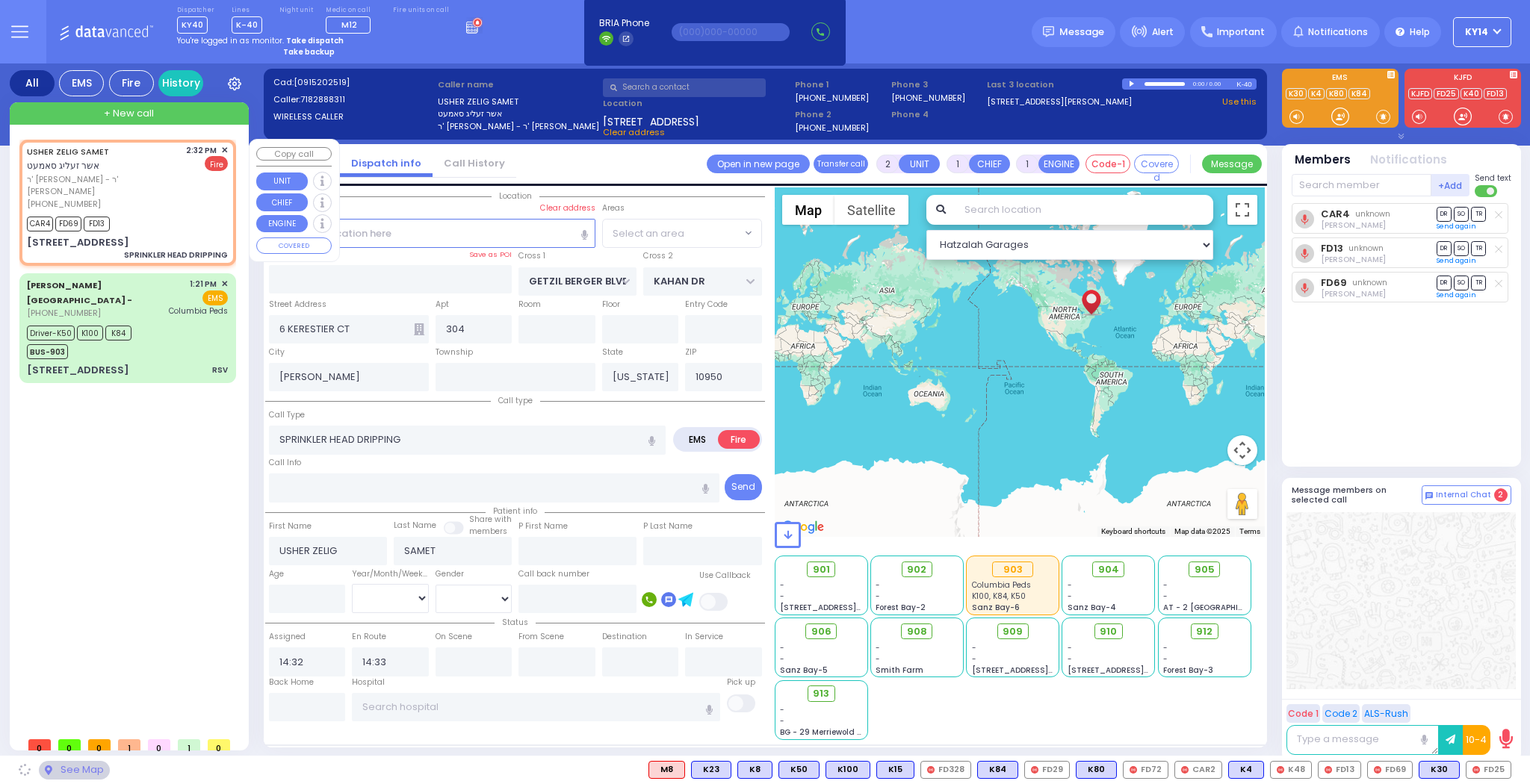
select select "SECTION 4"
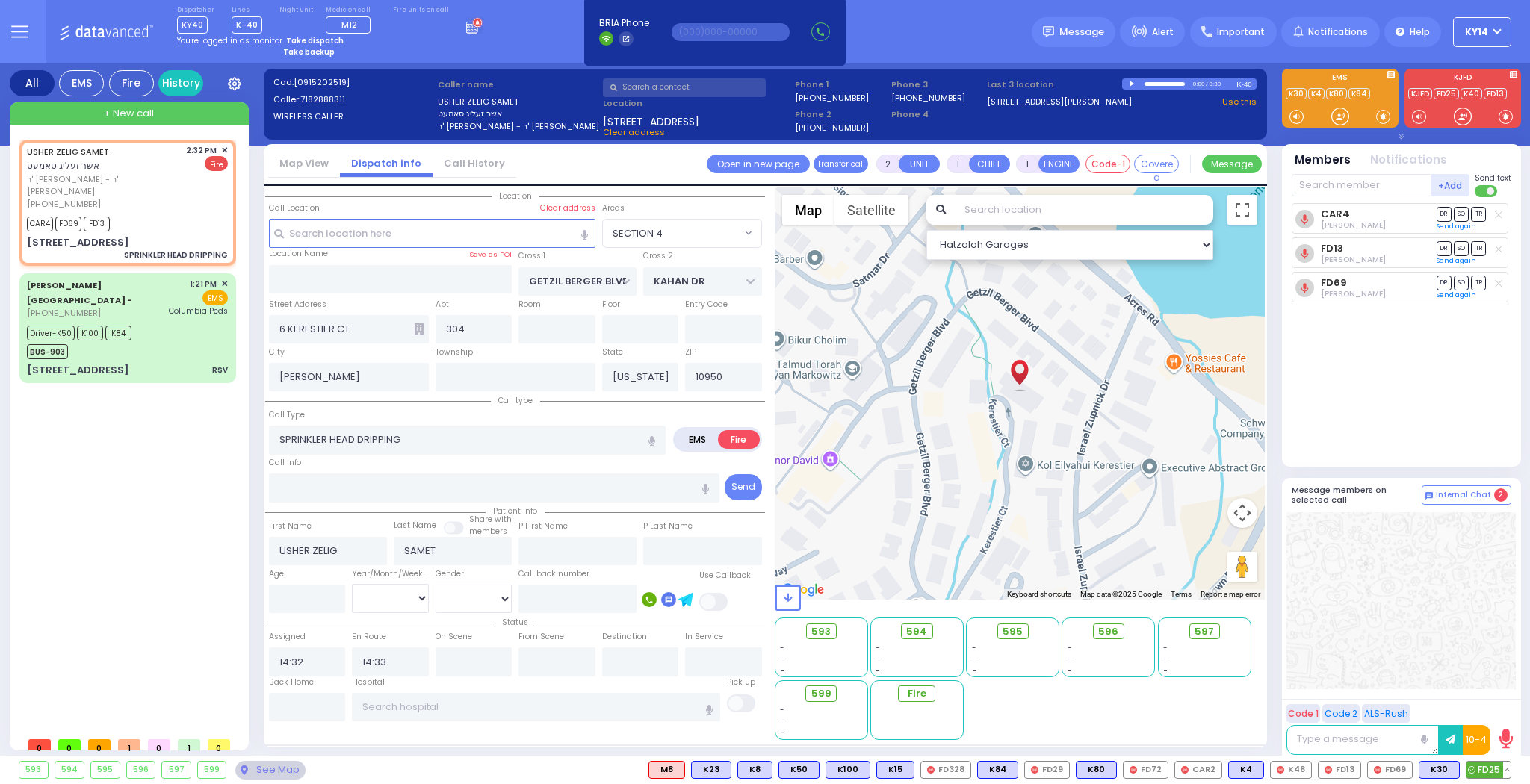
click at [1488, 766] on span "FD25" at bounding box center [1488, 770] width 44 height 16
select select
radio input "true"
select select
select select "Hatzalah Garages"
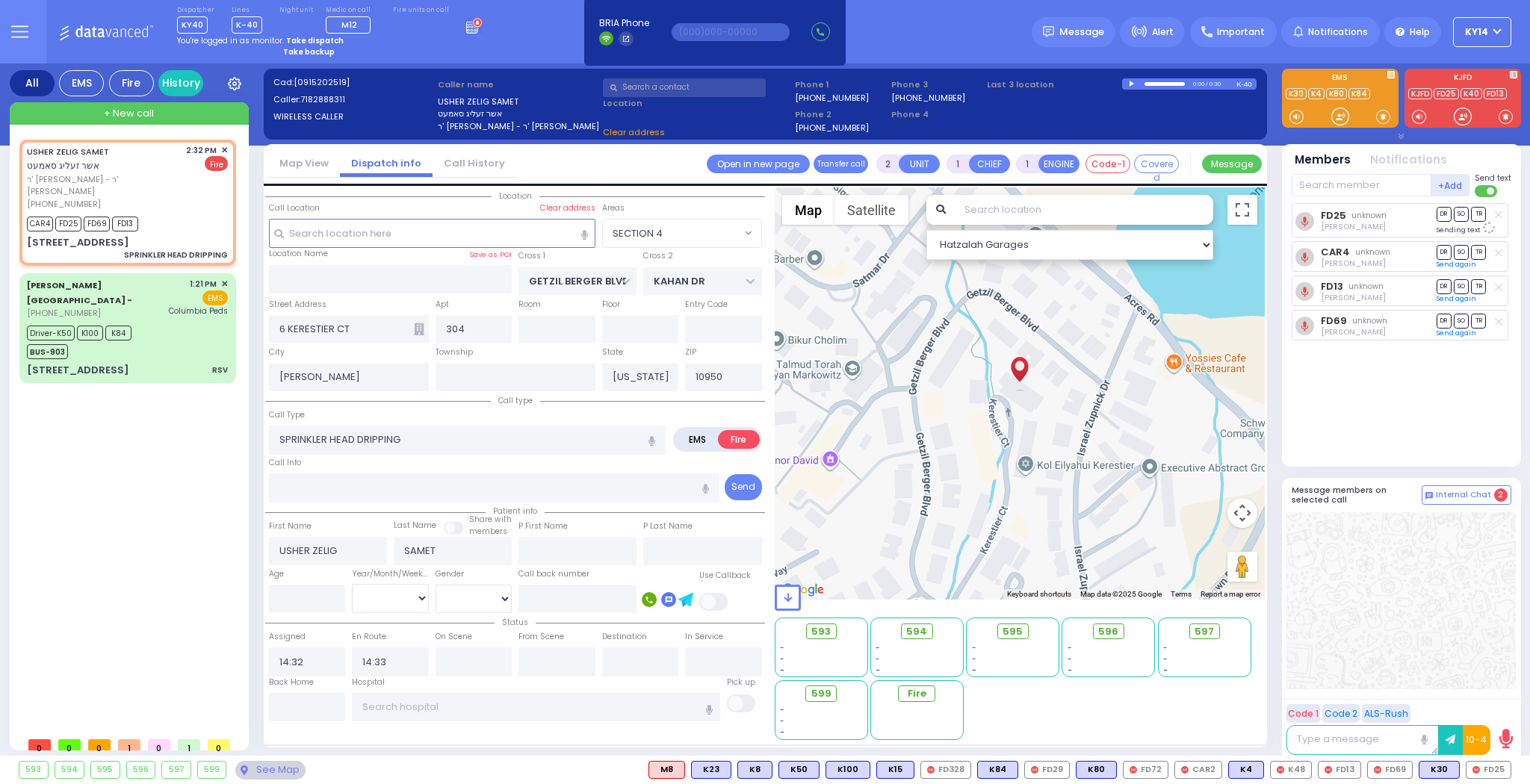
select select "SECTION 4"
